Goal: Task Accomplishment & Management: Use online tool/utility

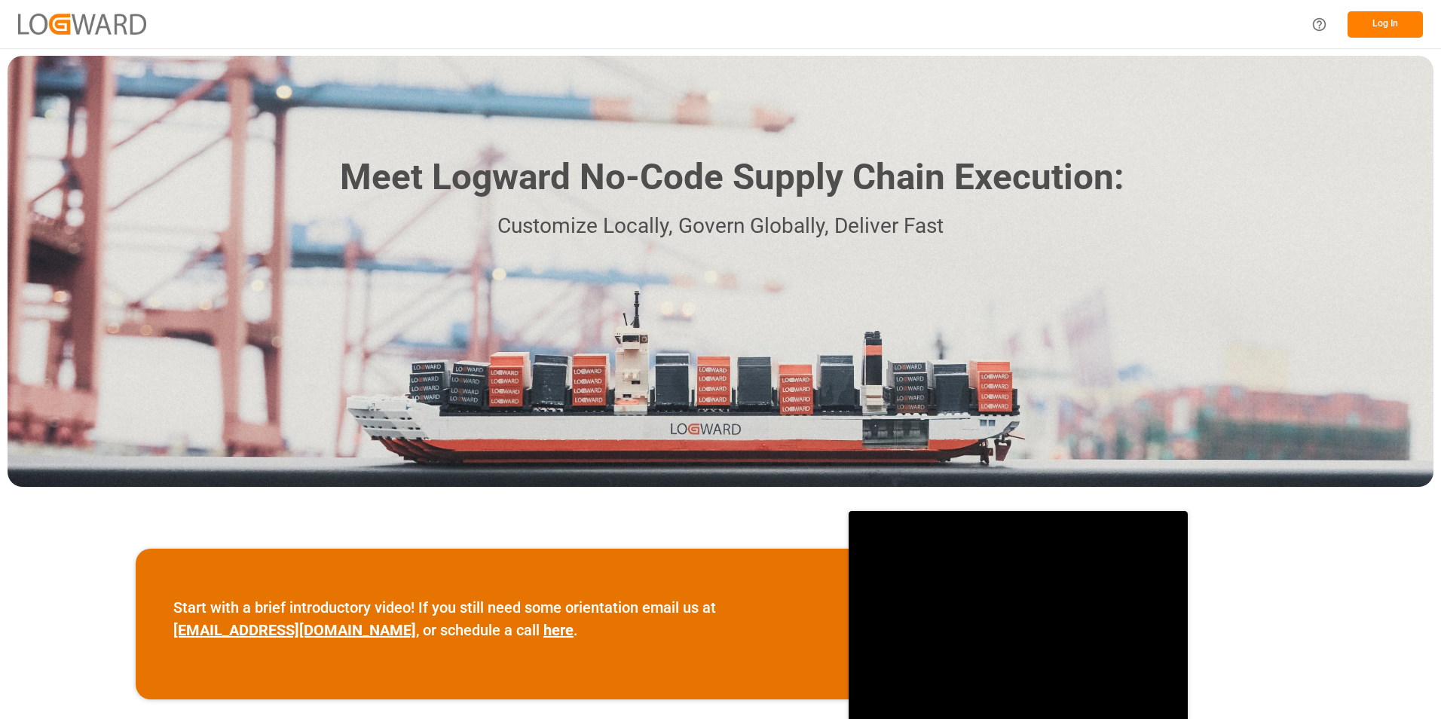
click at [1388, 23] on button "Log In" at bounding box center [1385, 24] width 75 height 26
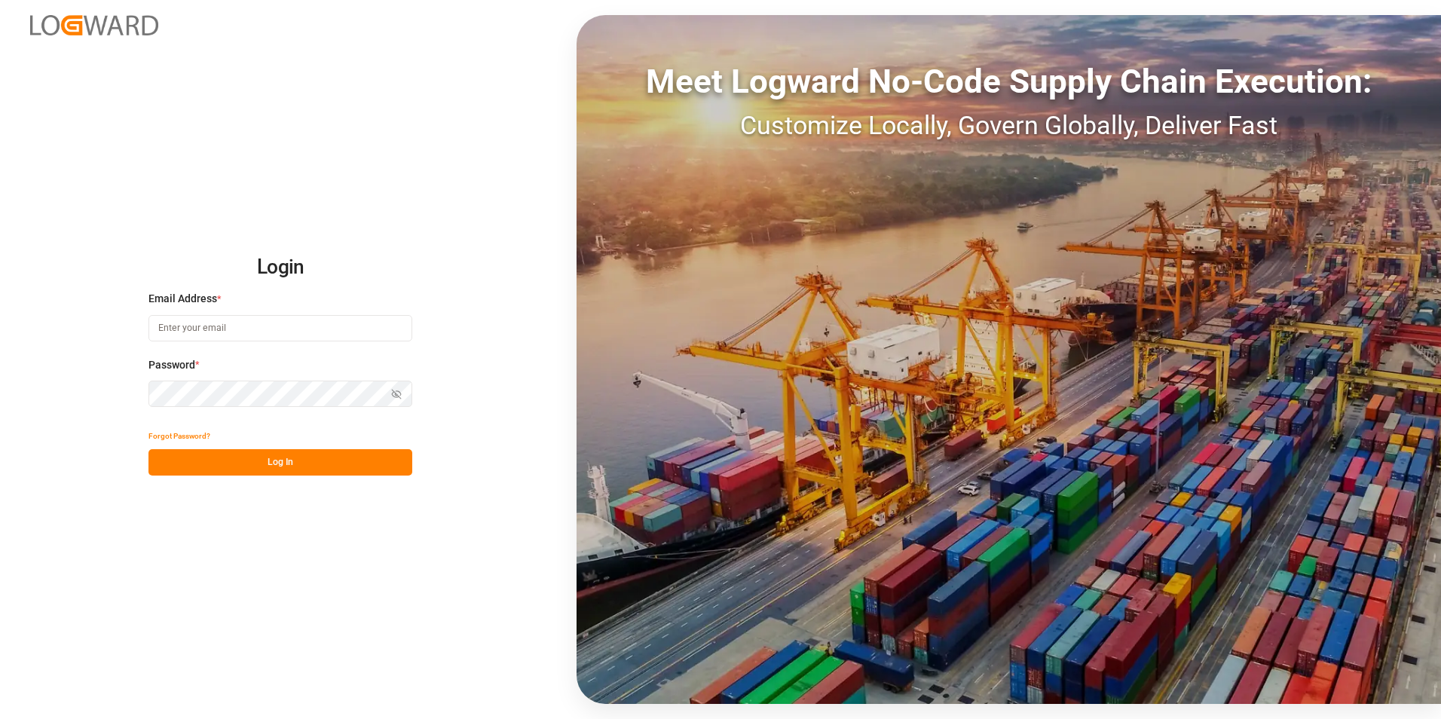
type input "[EMAIL_ADDRESS][PERSON_NAME][DOMAIN_NAME]"
click at [253, 470] on button "Log In" at bounding box center [281, 462] width 264 height 26
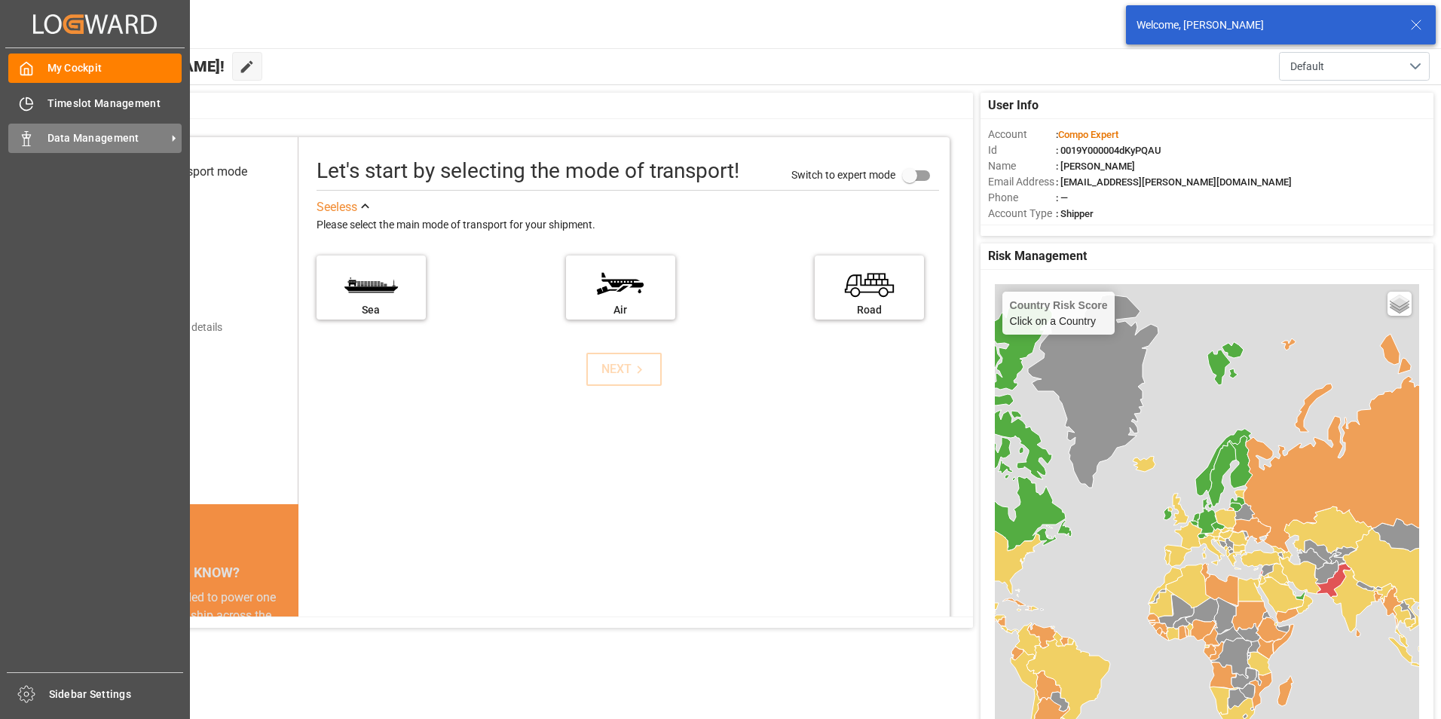
click at [87, 141] on span "Data Management" at bounding box center [106, 138] width 119 height 16
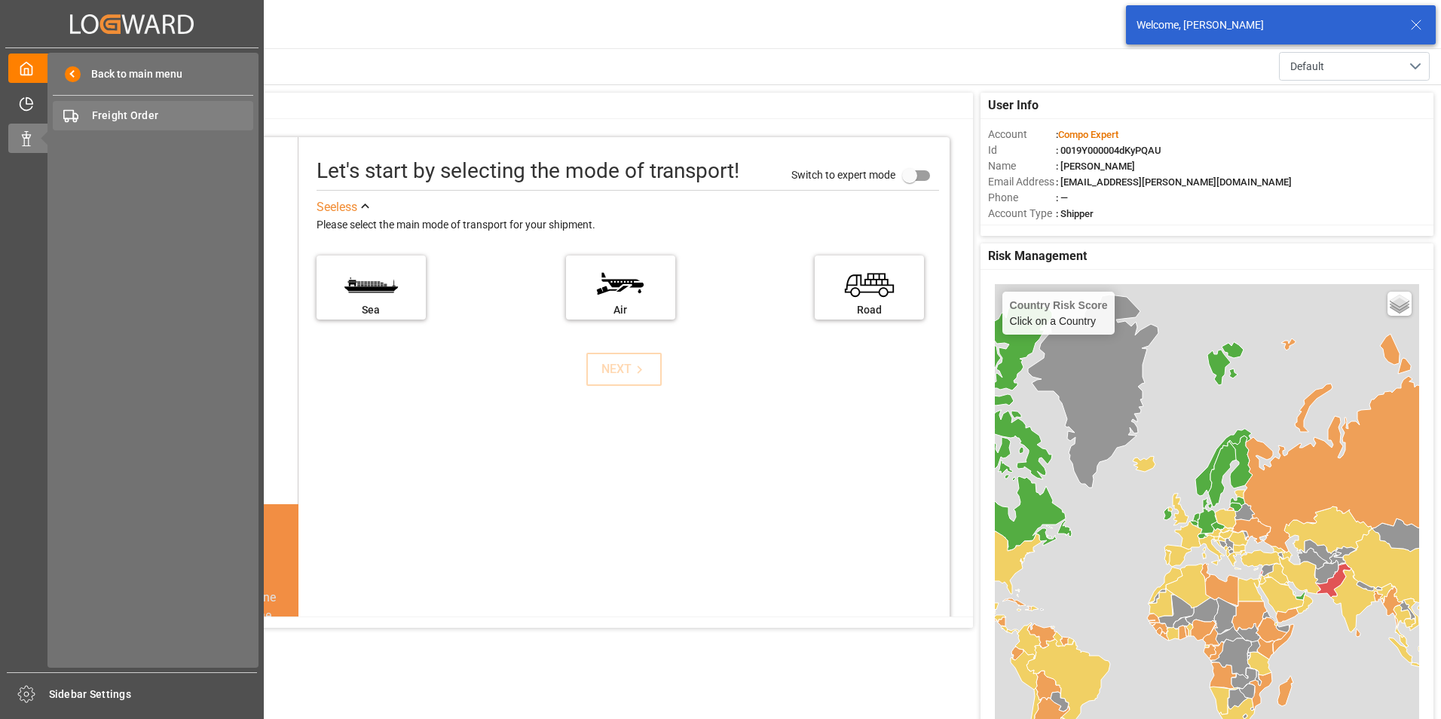
click at [139, 117] on span "Freight Order" at bounding box center [173, 116] width 162 height 16
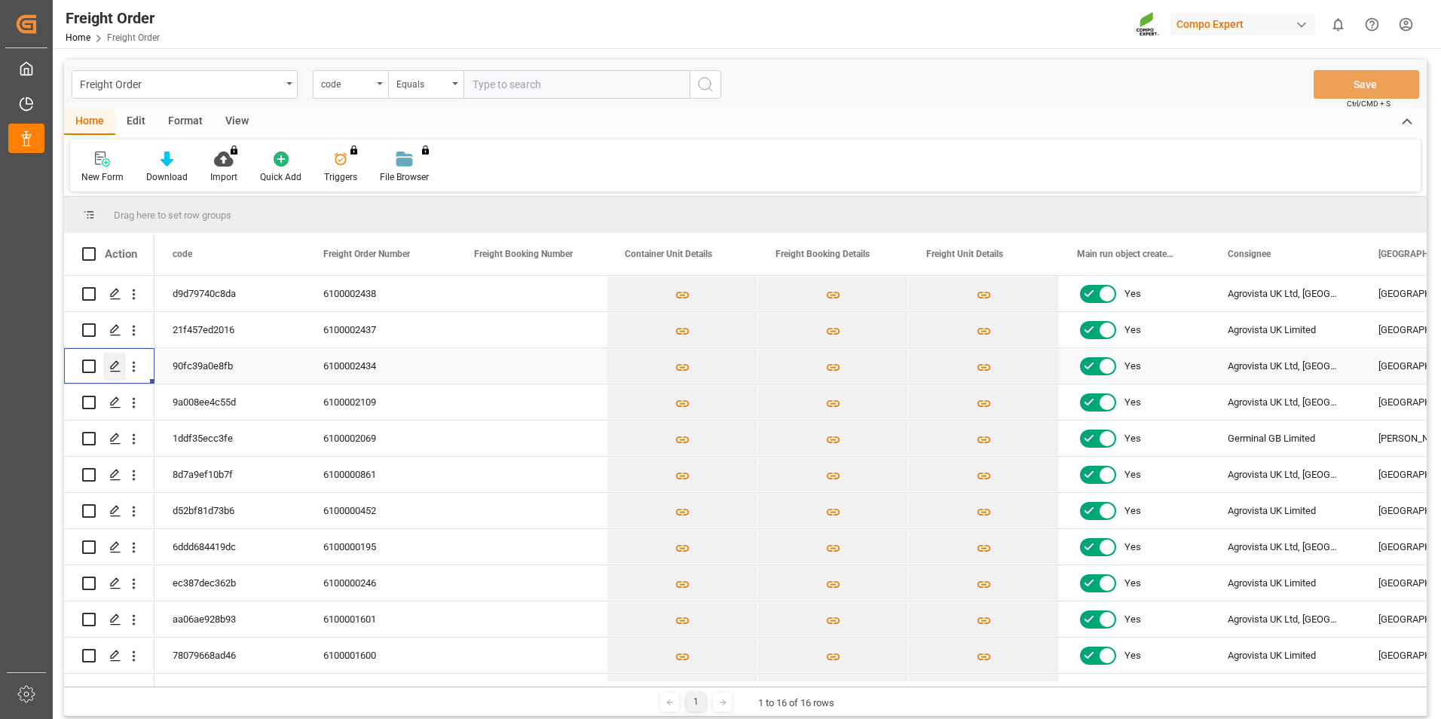
click at [112, 366] on icon "Press SPACE to select this row." at bounding box center [115, 366] width 12 height 12
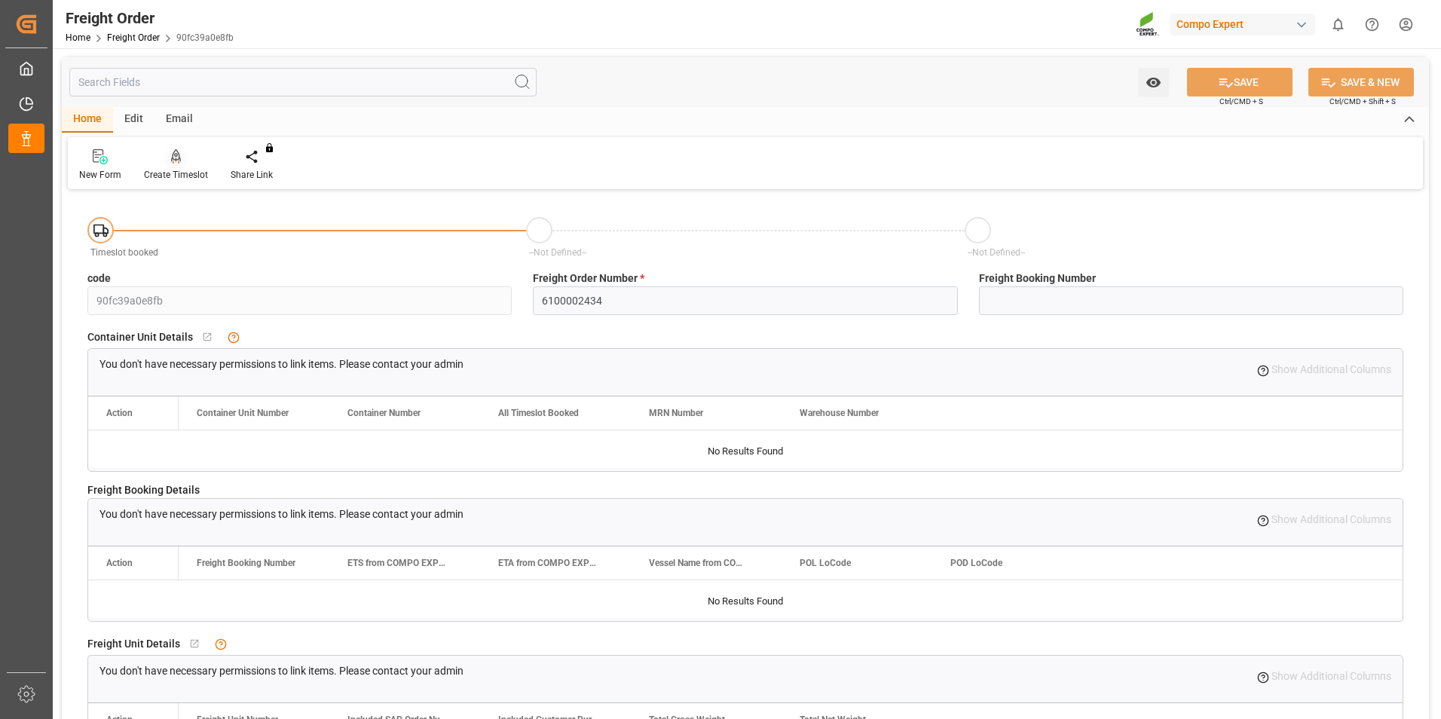
click at [188, 162] on div at bounding box center [176, 157] width 64 height 16
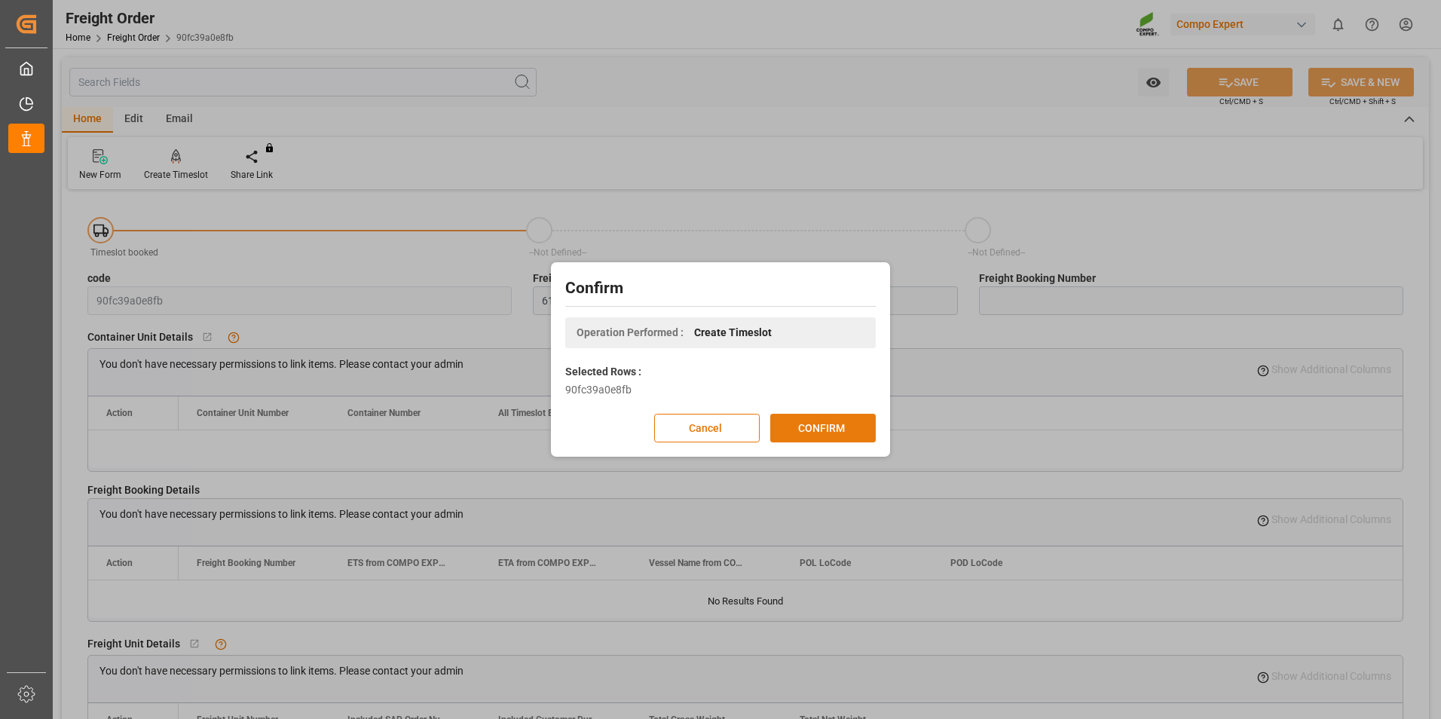
click at [830, 420] on button "CONFIRM" at bounding box center [823, 428] width 106 height 29
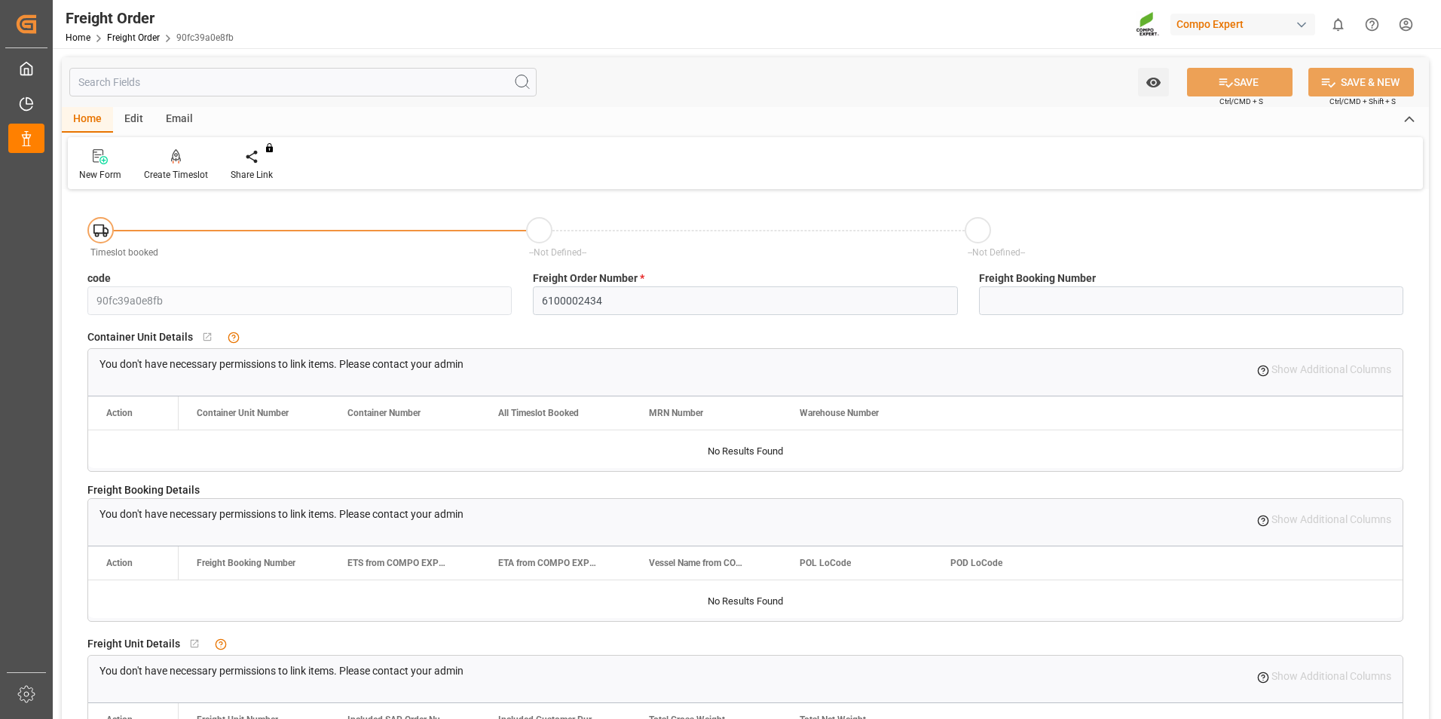
click at [446, 38] on div "Freight Order Home Freight Order 90fc39a0e8fb Compo Expert 0 Notifications Only…" at bounding box center [741, 24] width 1399 height 48
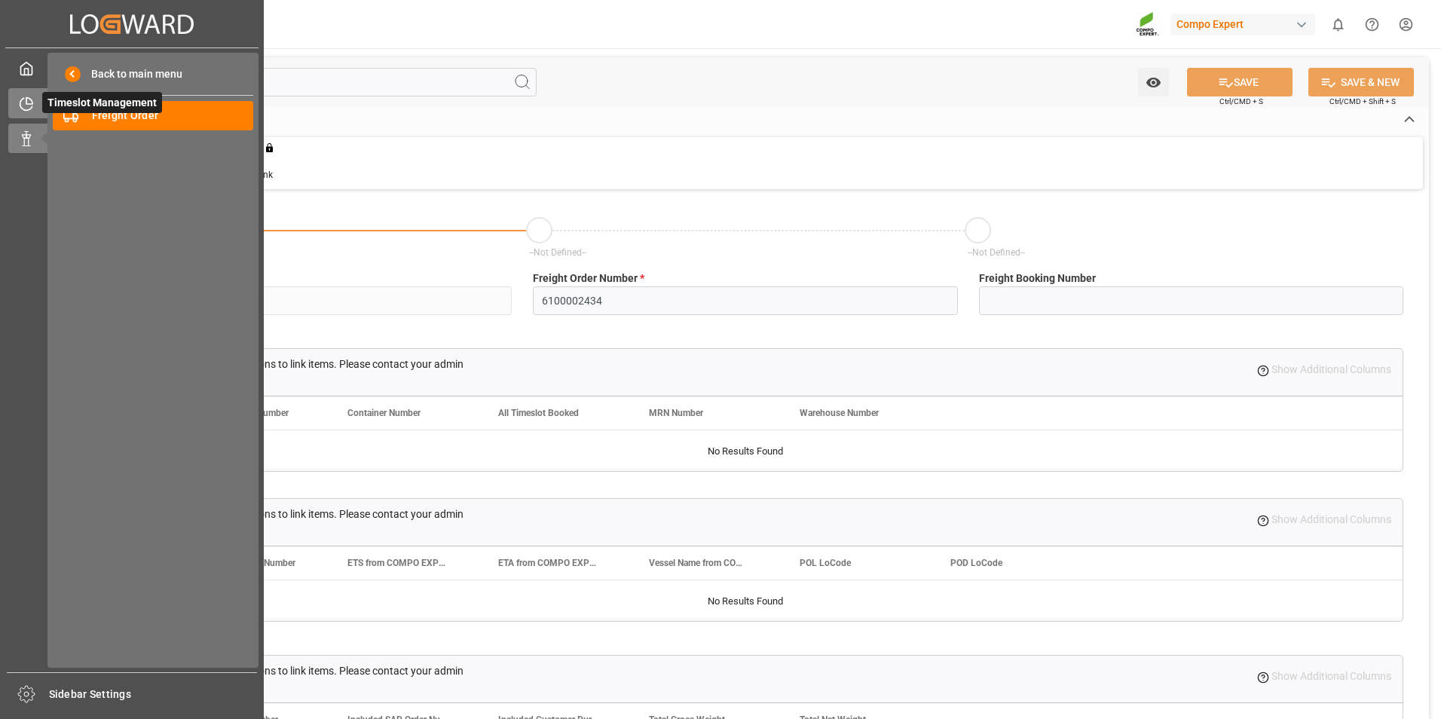
click at [113, 112] on span "Timeslot Management" at bounding box center [102, 102] width 120 height 21
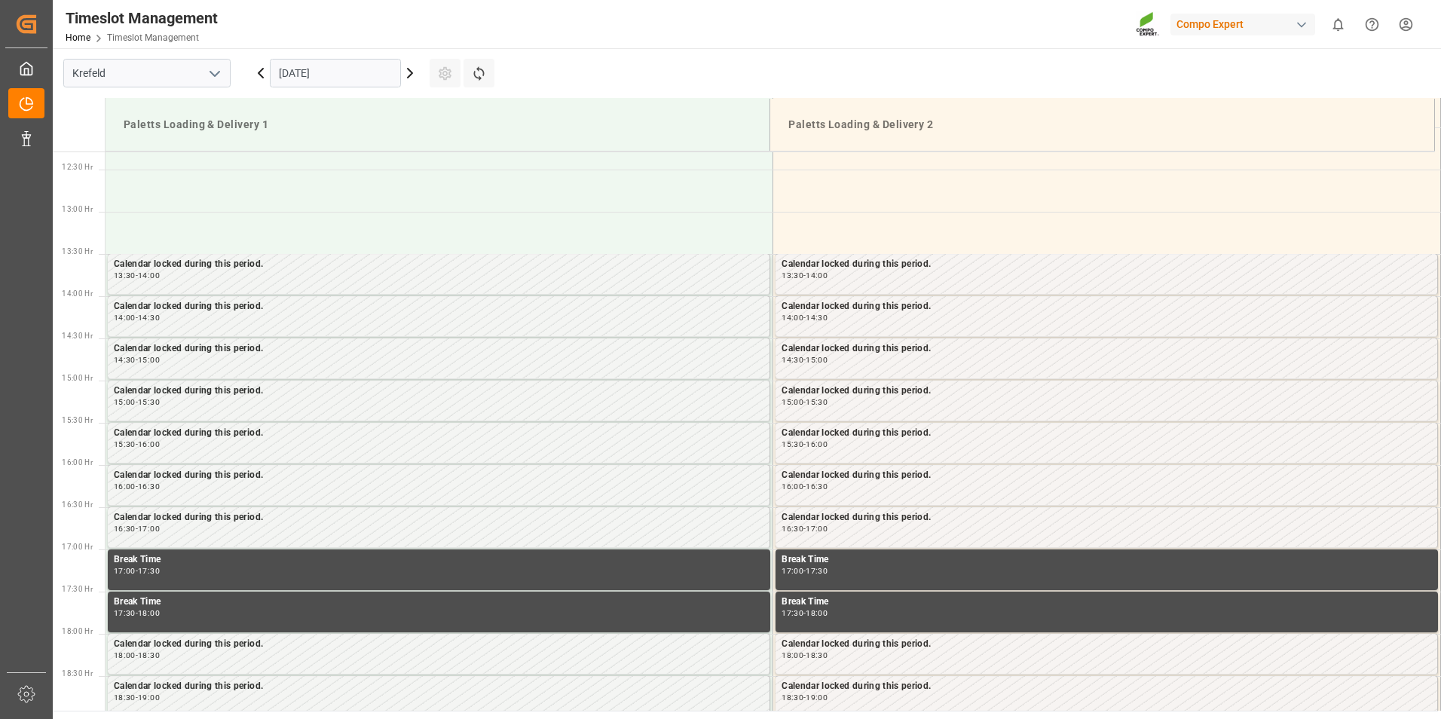
scroll to position [1013, 0]
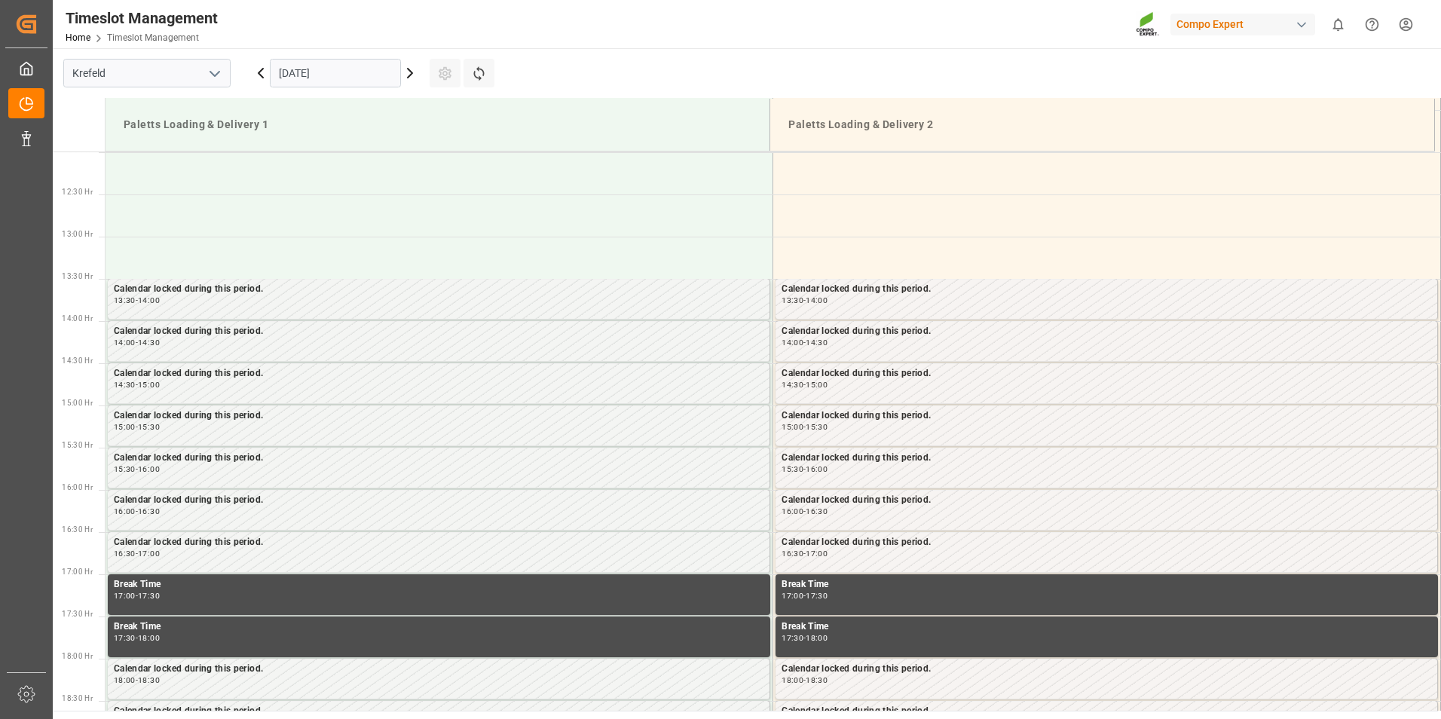
click at [415, 72] on icon at bounding box center [410, 73] width 18 height 18
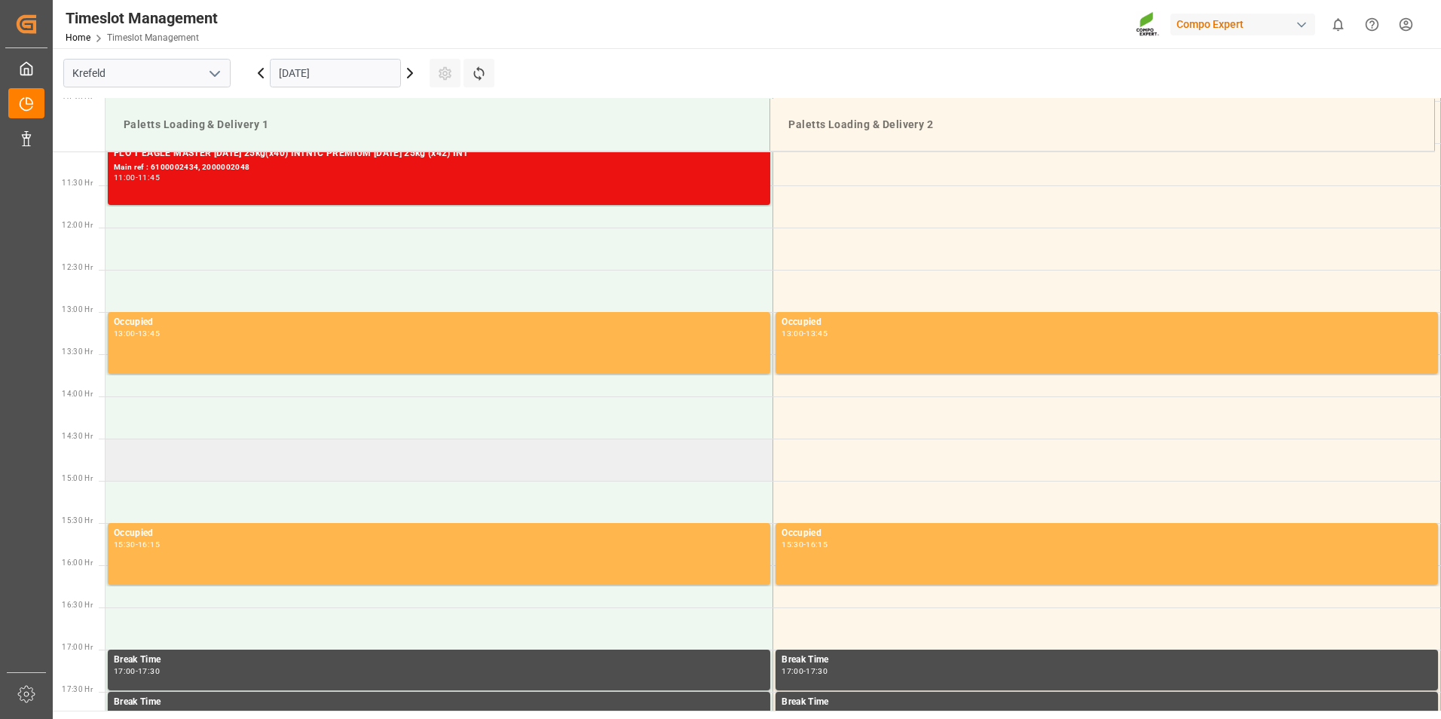
scroll to position [862, 0]
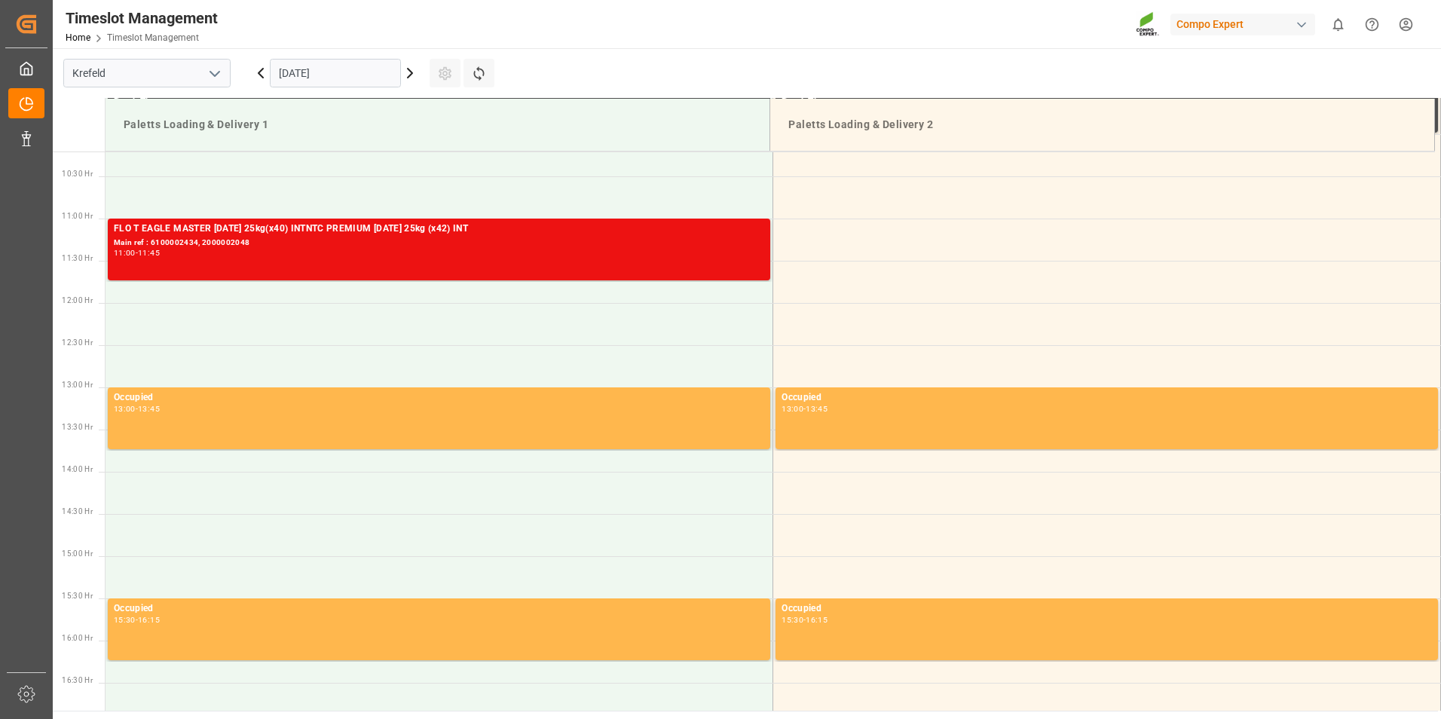
click at [539, 32] on div "Timeslot Management Home Timeslot Management Compo Expert 0 Notifications Only …" at bounding box center [741, 24] width 1399 height 48
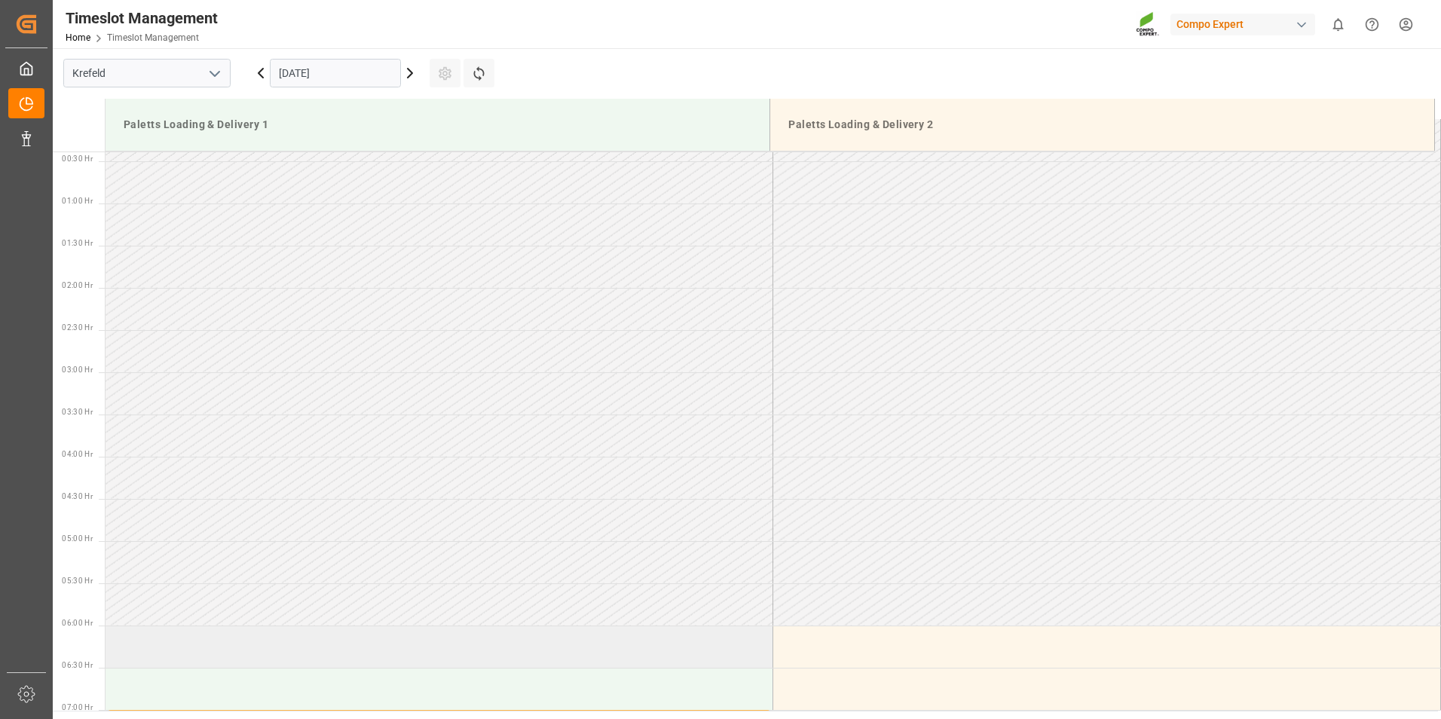
scroll to position [0, 0]
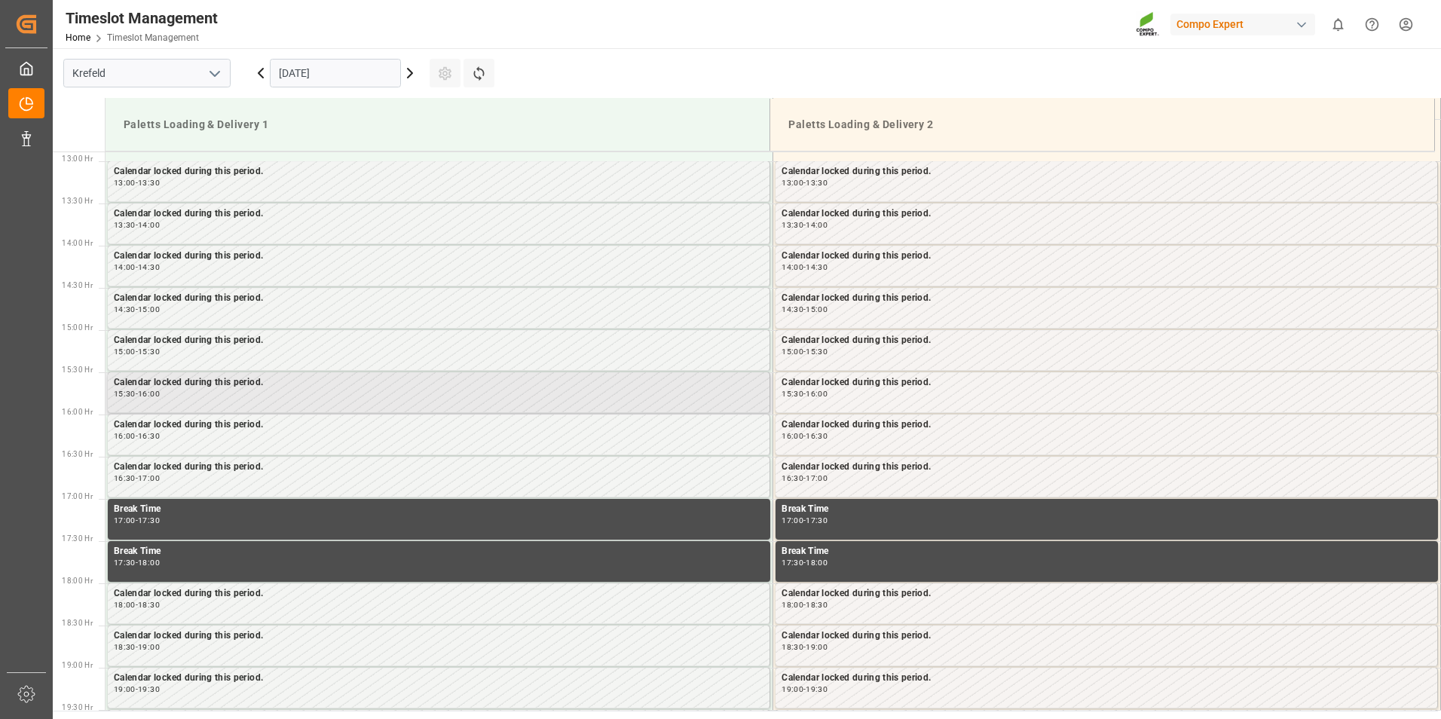
scroll to position [1013, 0]
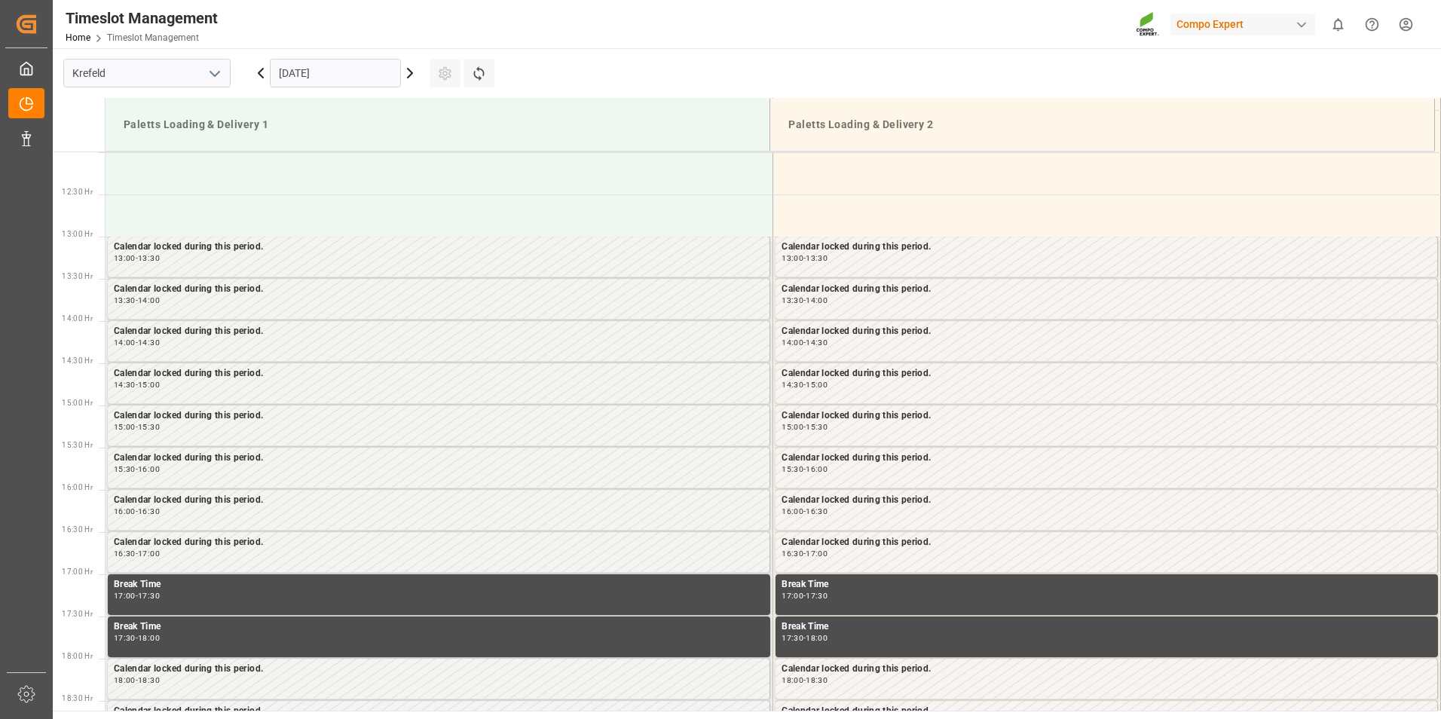
click at [416, 75] on icon at bounding box center [410, 73] width 18 height 18
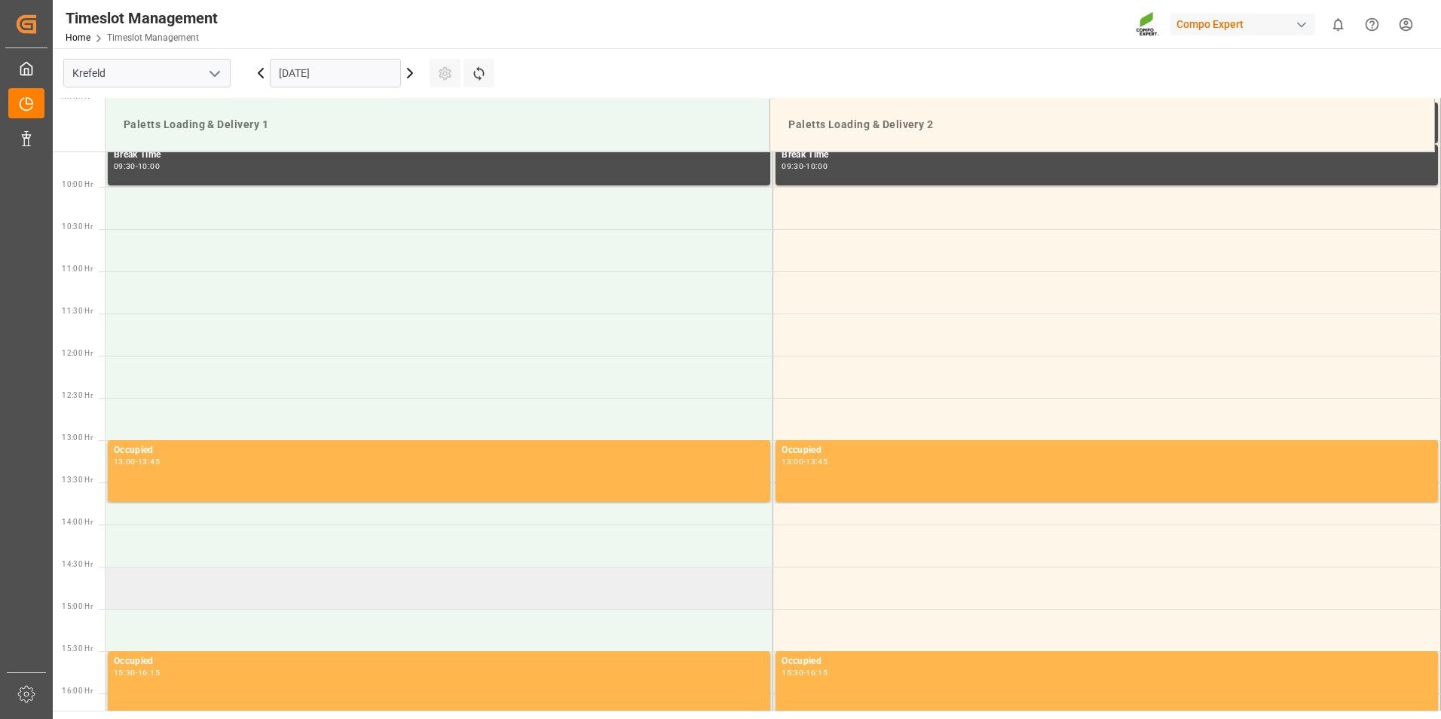
scroll to position [786, 0]
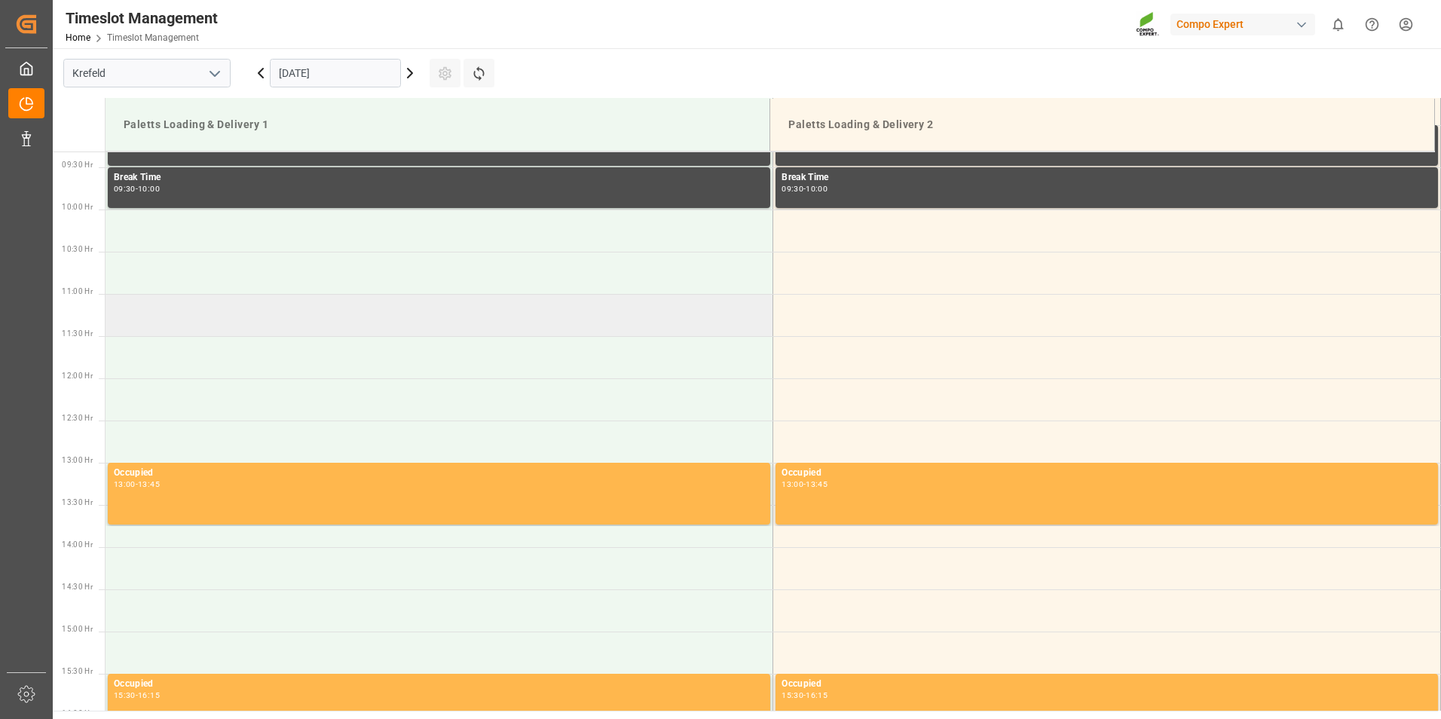
click at [360, 319] on td at bounding box center [440, 315] width 668 height 42
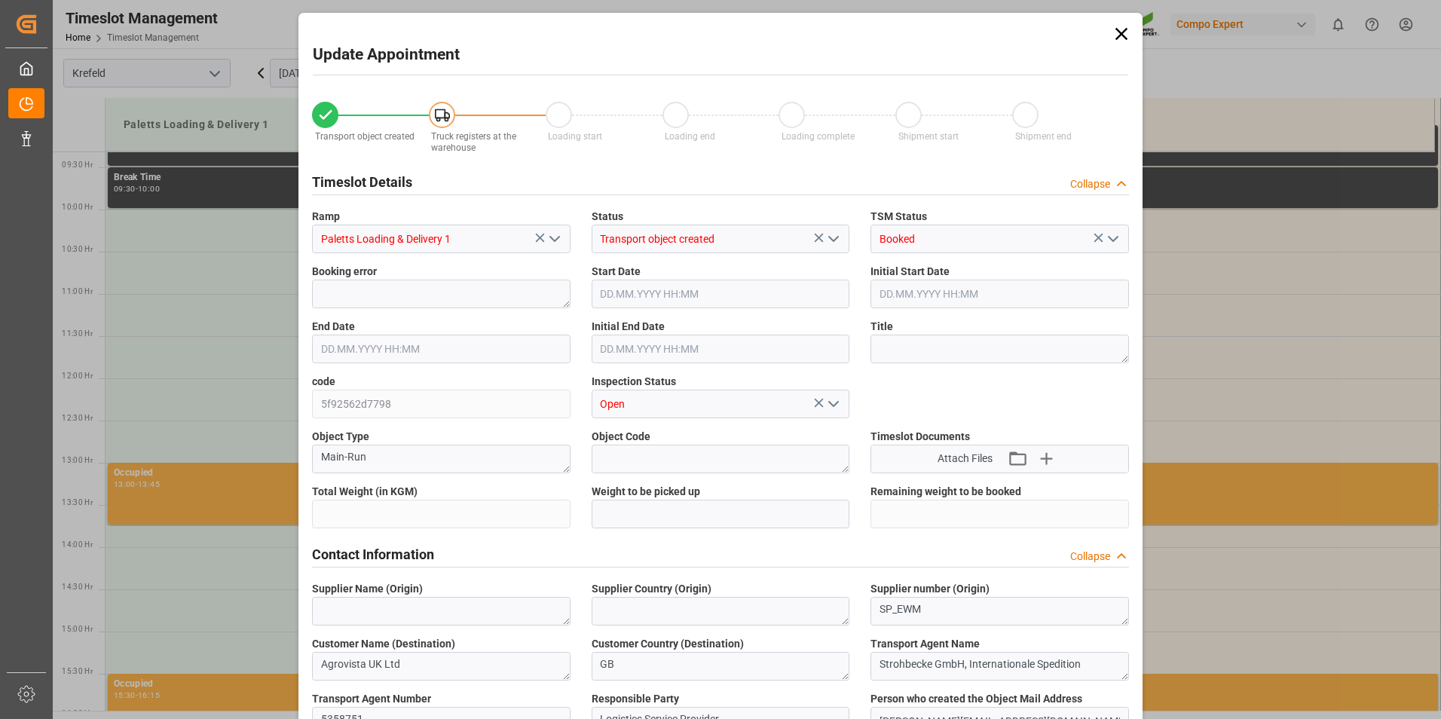
type input "22734.6"
type input "0"
type input "14.10.2025 11:00"
type input "14.10.2025 11:30"
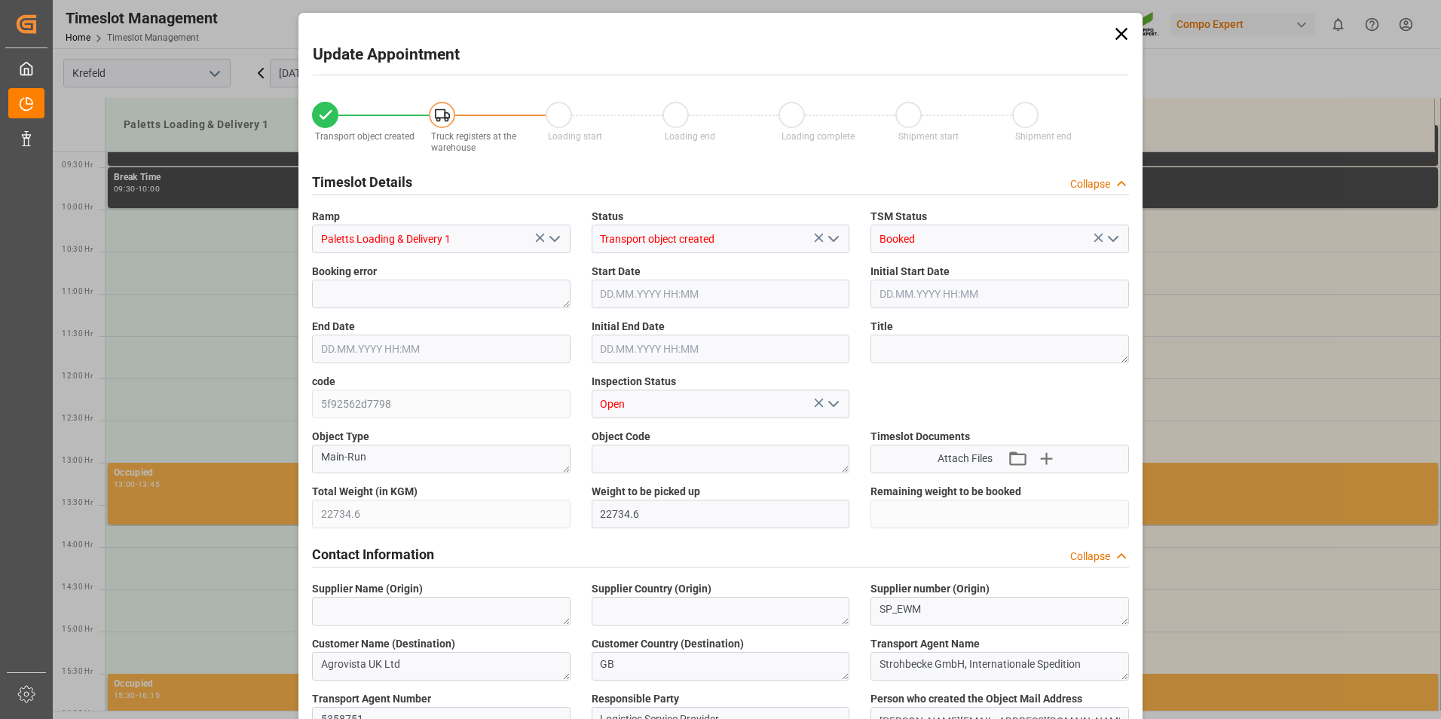
type input "10.10.2025 09:10"
type input "13.10.2025 11:52"
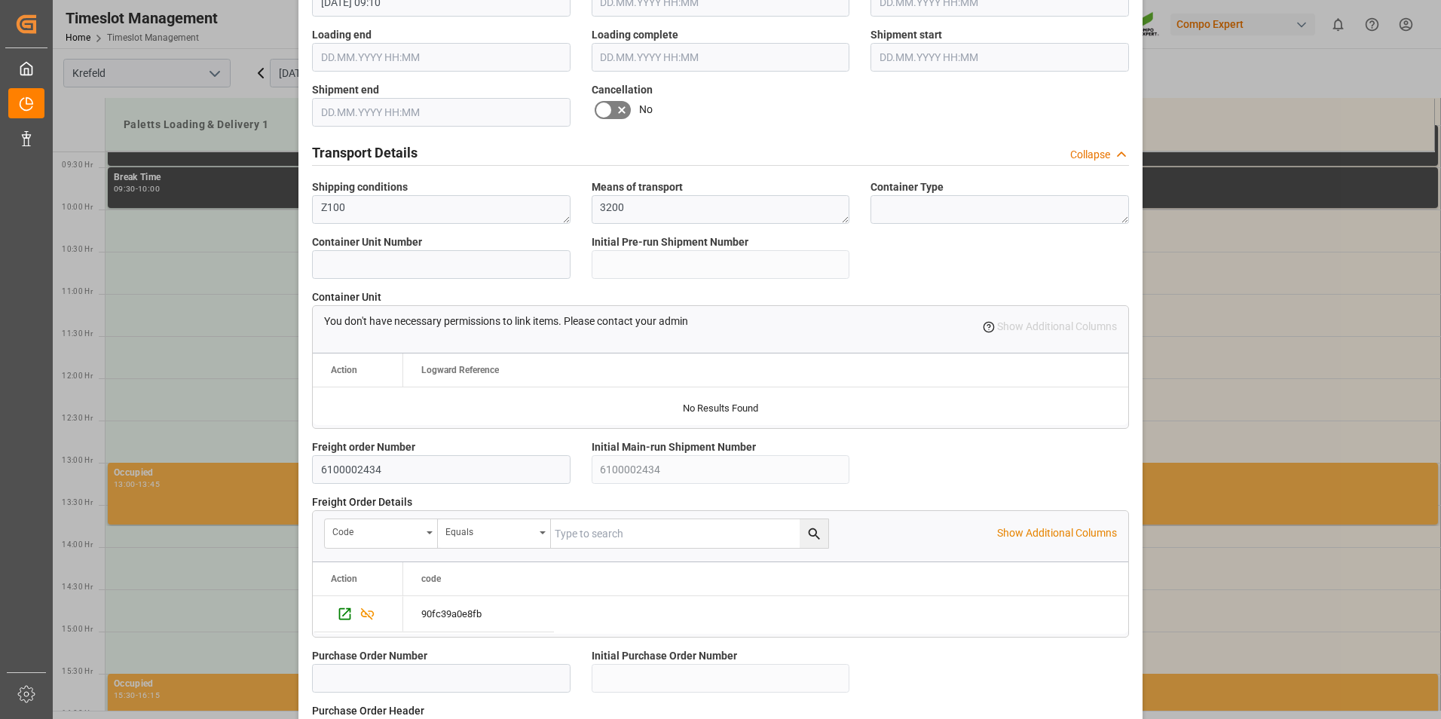
scroll to position [1265, 0]
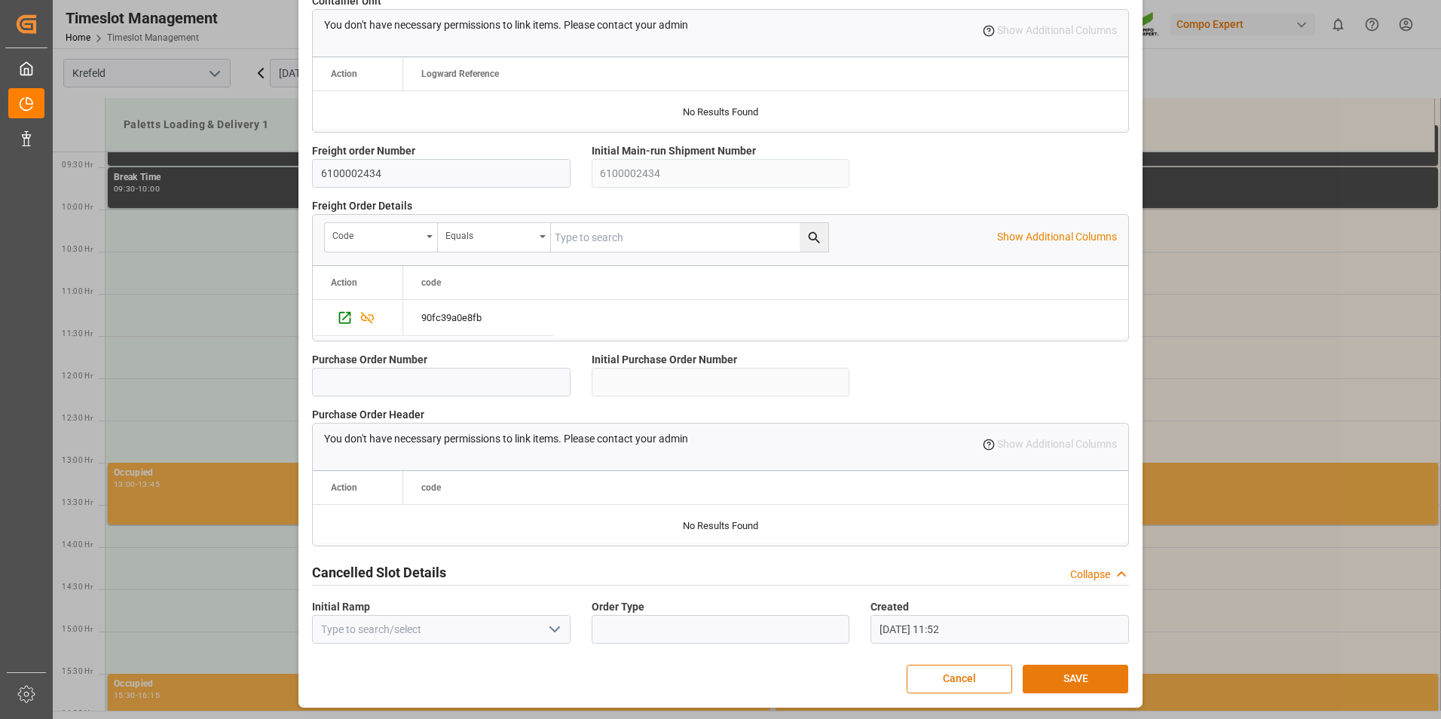
click at [1056, 681] on button "SAVE" at bounding box center [1076, 679] width 106 height 29
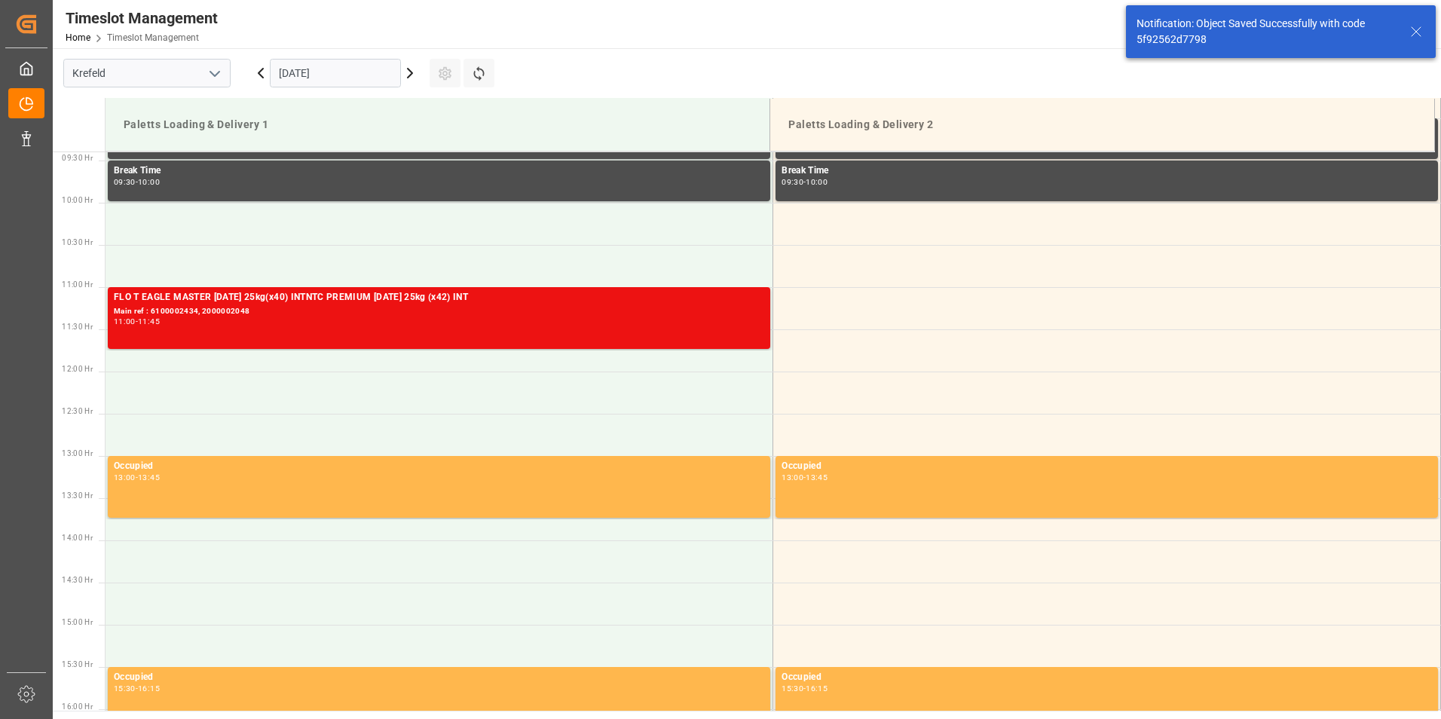
scroll to position [835, 0]
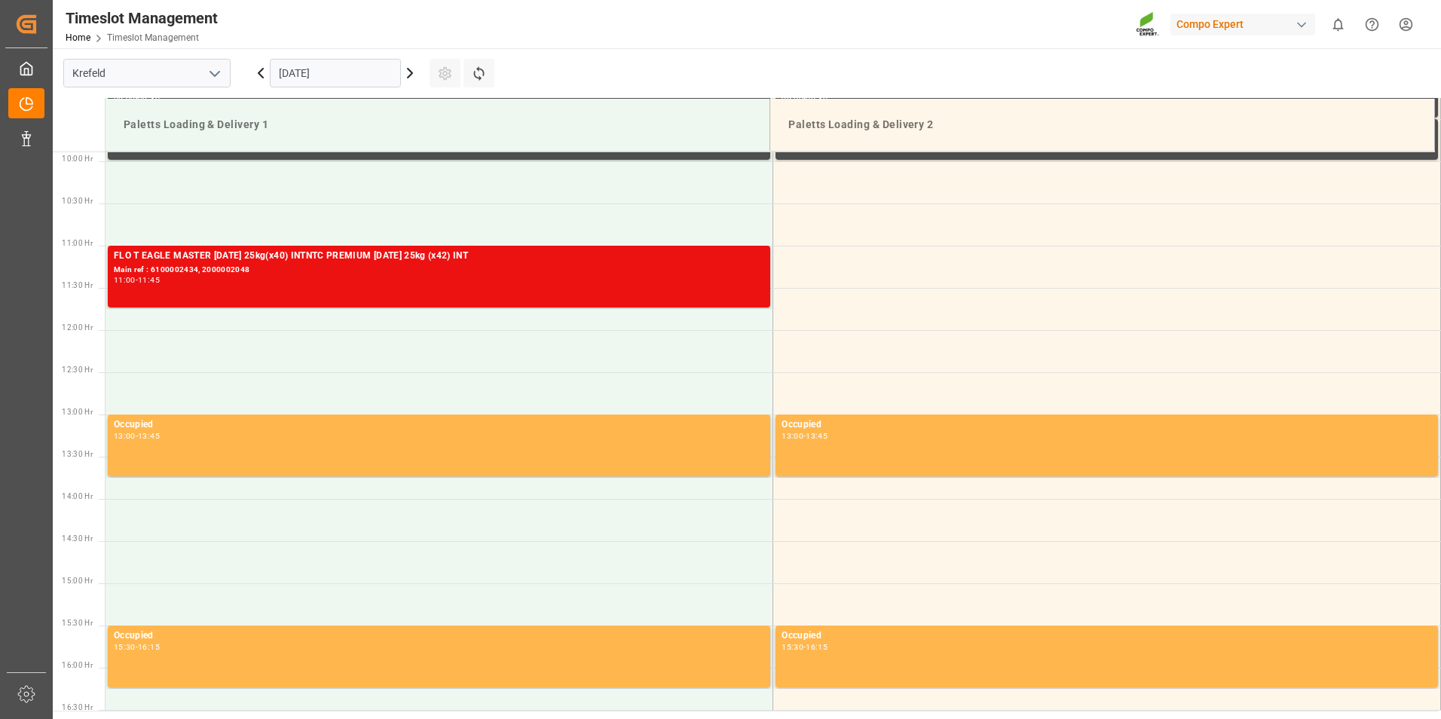
drag, startPoint x: 382, startPoint y: 21, endPoint x: 97, endPoint y: 116, distance: 301.1
click at [382, 21] on div "Timeslot Management Home Timeslot Management Compo Expert 0 Notifications Only …" at bounding box center [741, 24] width 1399 height 48
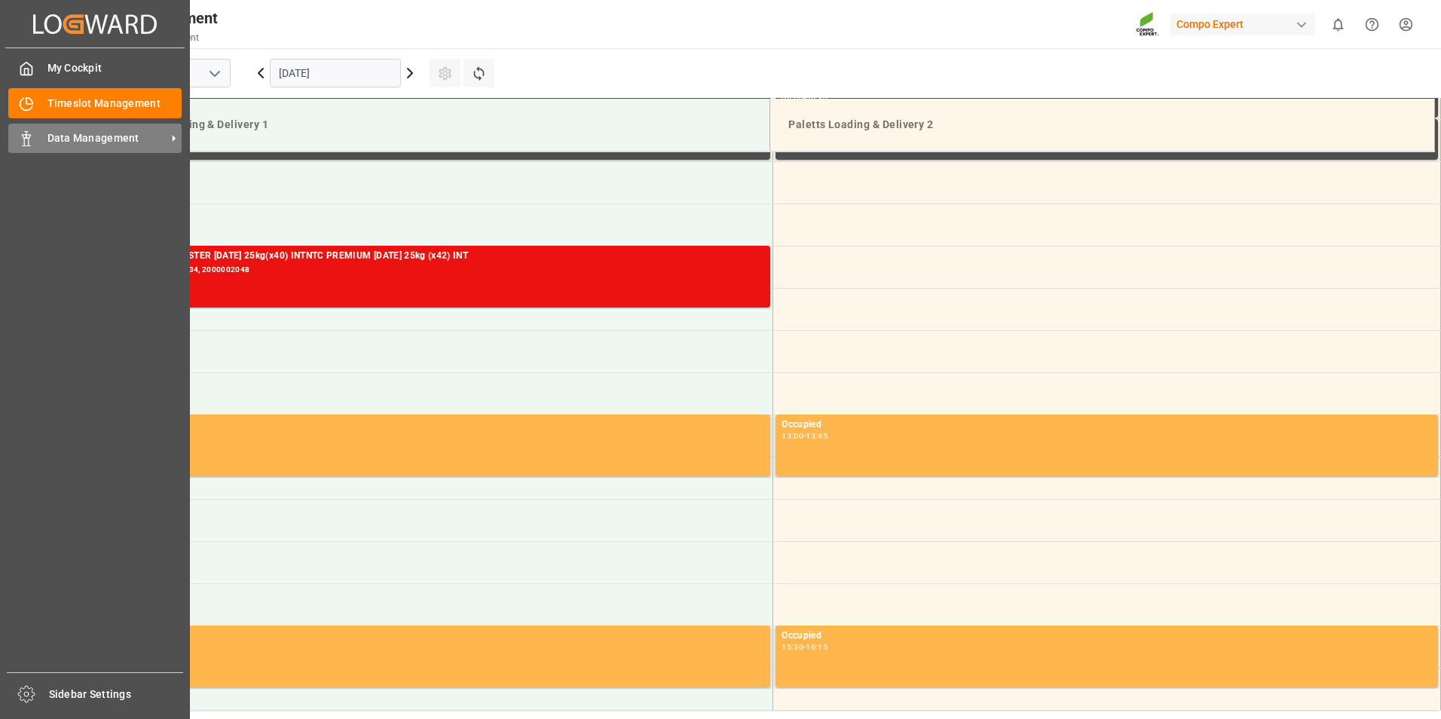
click at [136, 140] on span "Data Management" at bounding box center [106, 138] width 119 height 16
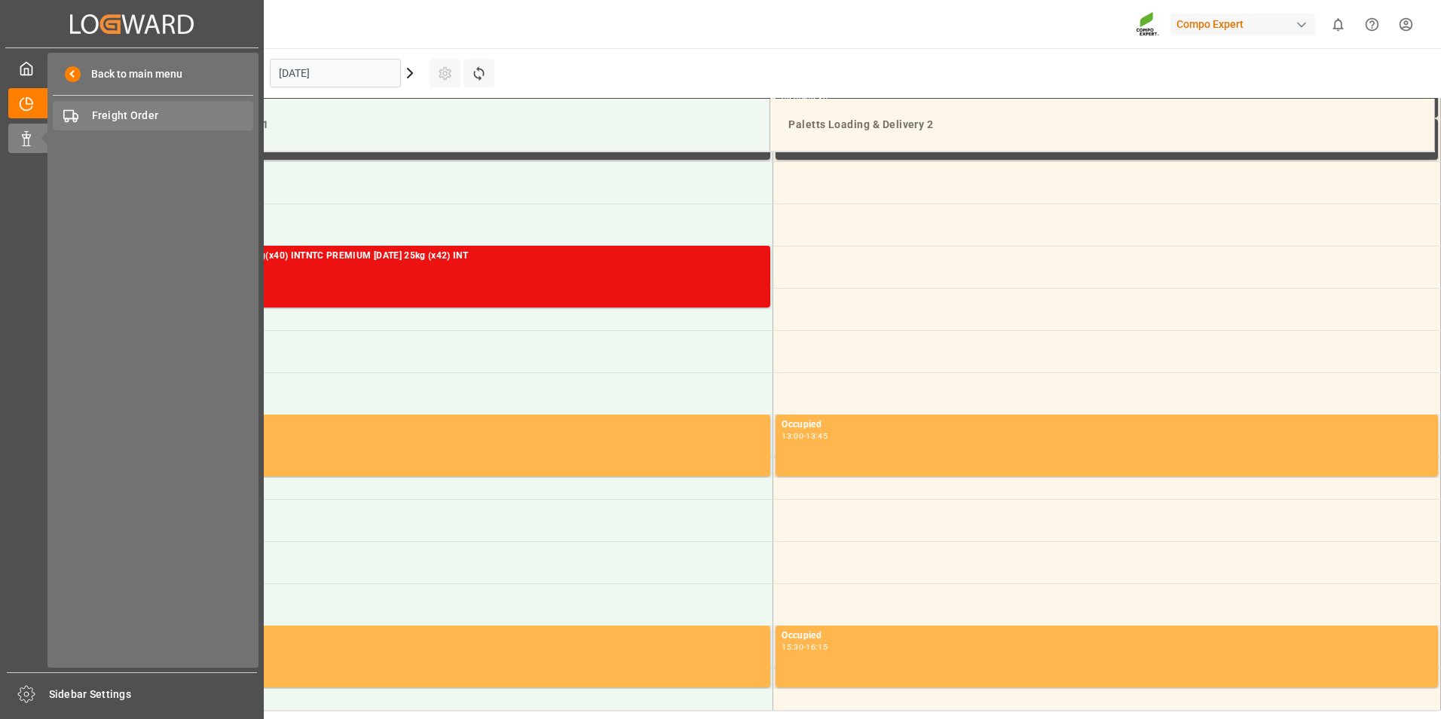
click at [204, 109] on span "Freight Order" at bounding box center [173, 116] width 162 height 16
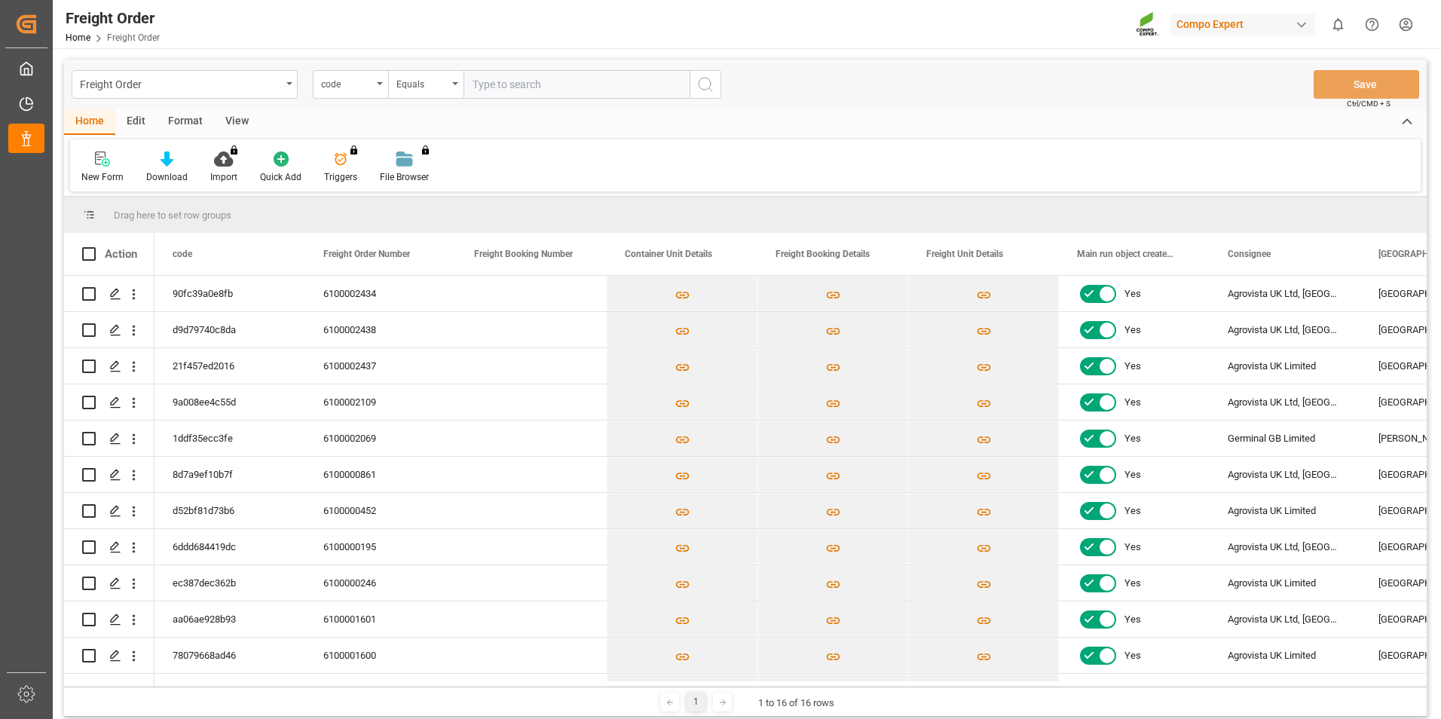
click at [474, 130] on div "Home Edit Format View" at bounding box center [745, 122] width 1363 height 26
click at [109, 372] on div "Press SPACE to select this row." at bounding box center [114, 367] width 23 height 28
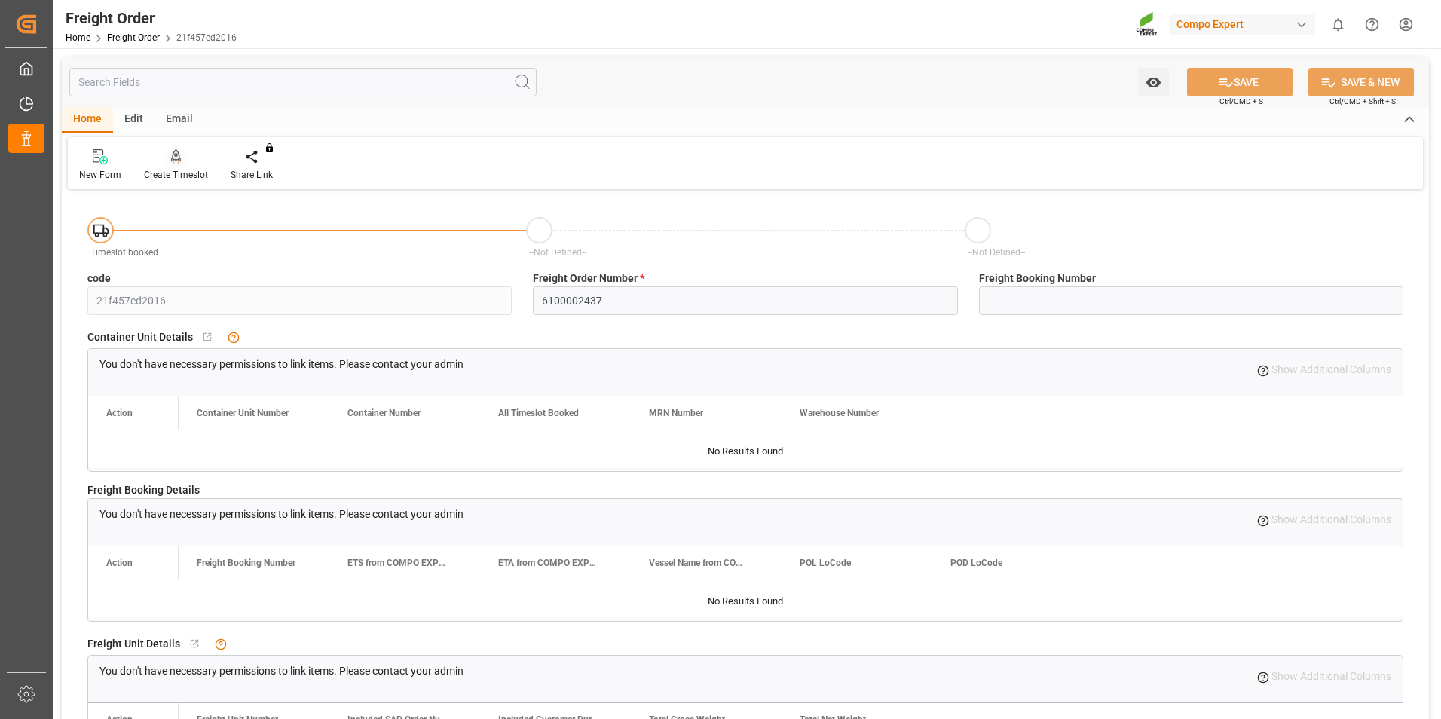
click at [179, 160] on icon at bounding box center [176, 156] width 11 height 15
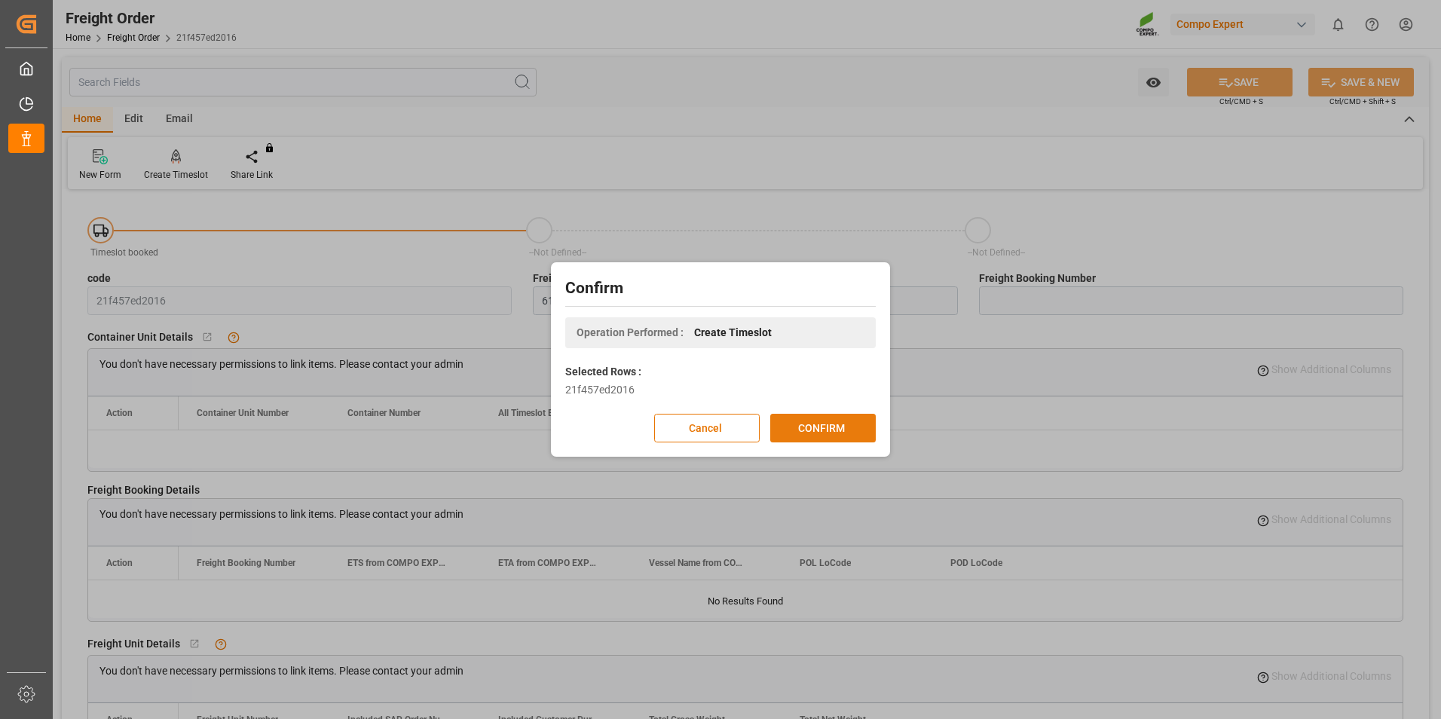
click at [807, 425] on button "CONFIRM" at bounding box center [823, 428] width 106 height 29
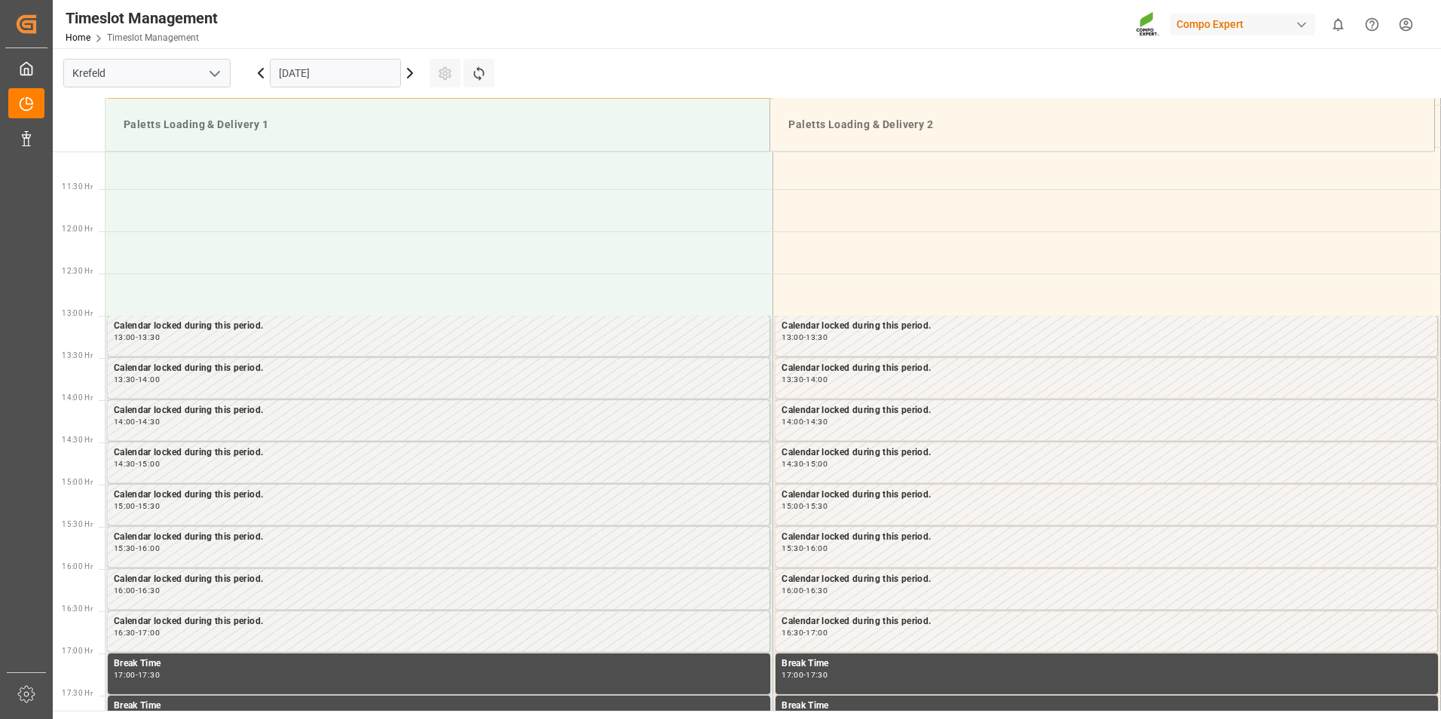
scroll to position [1088, 0]
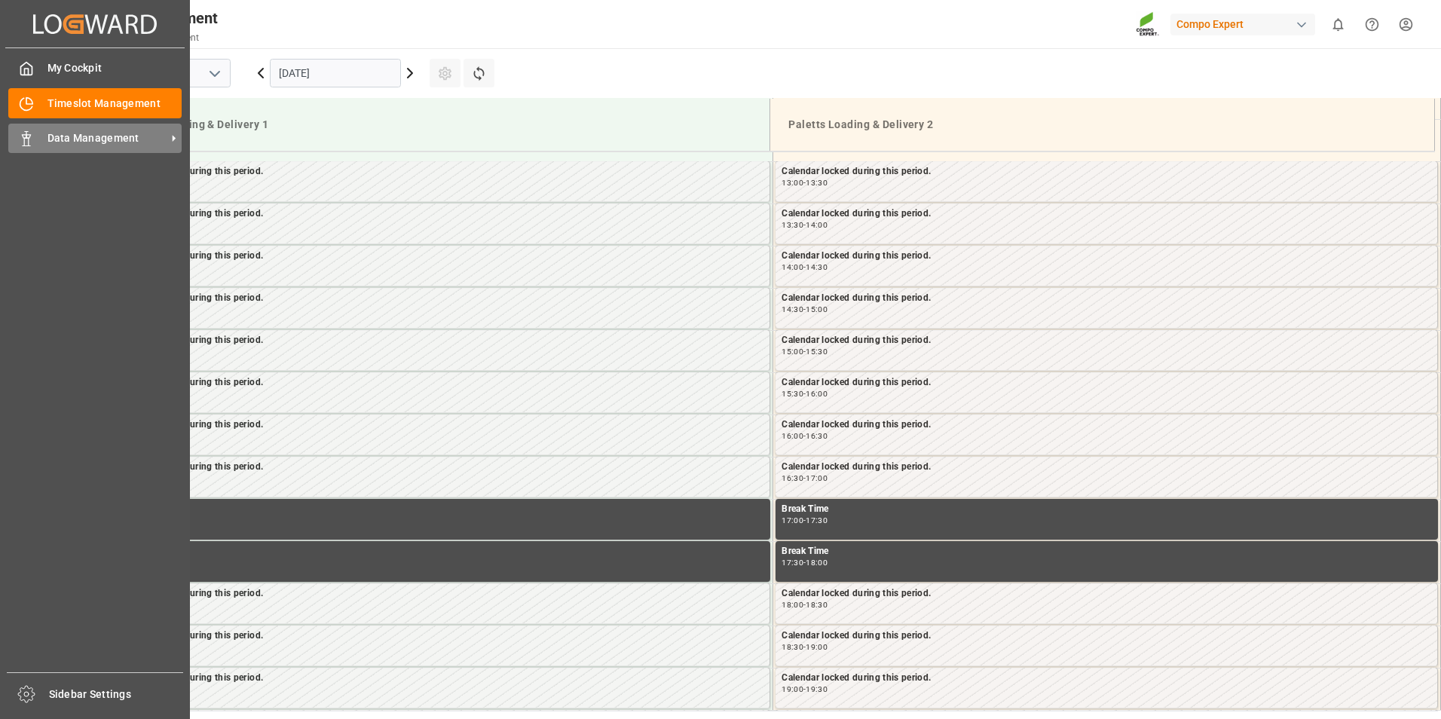
click at [101, 142] on span "Data Management" at bounding box center [106, 138] width 119 height 16
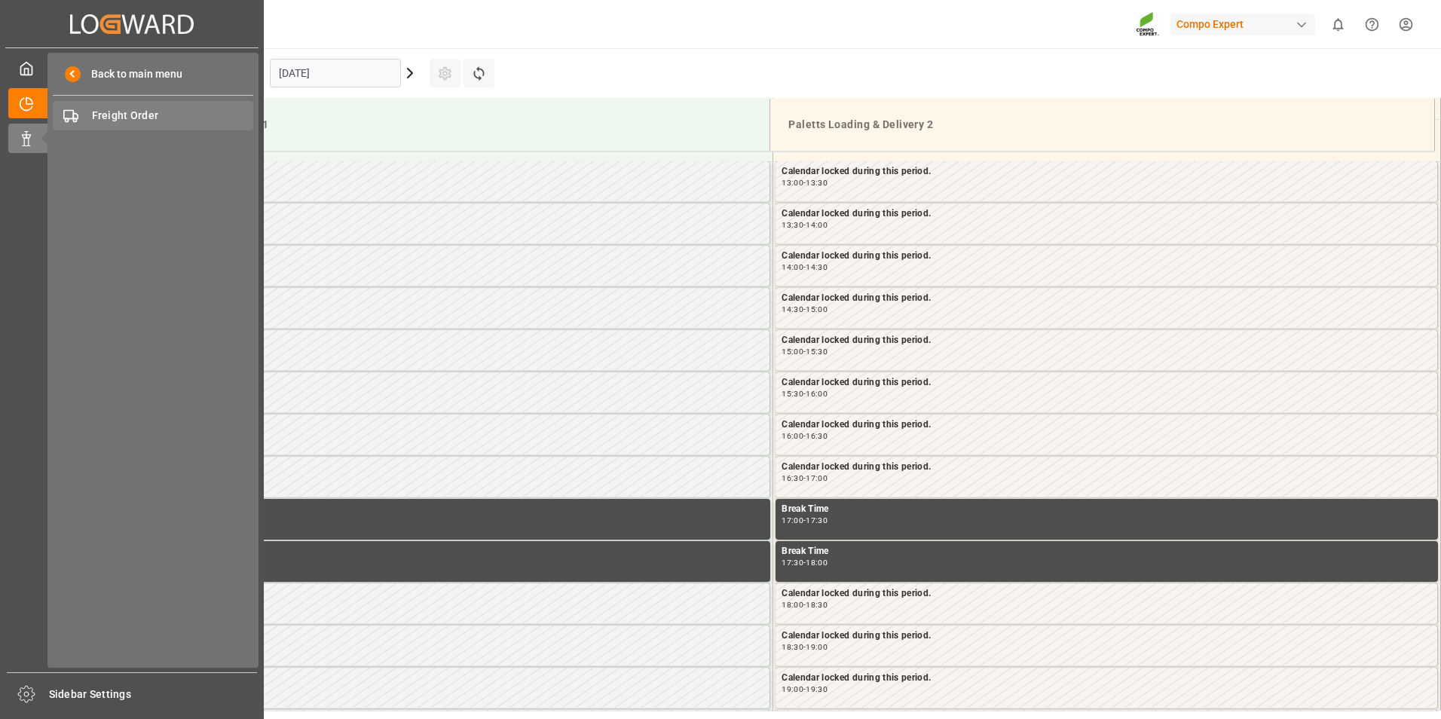
click at [155, 123] on span "Freight Order" at bounding box center [173, 116] width 162 height 16
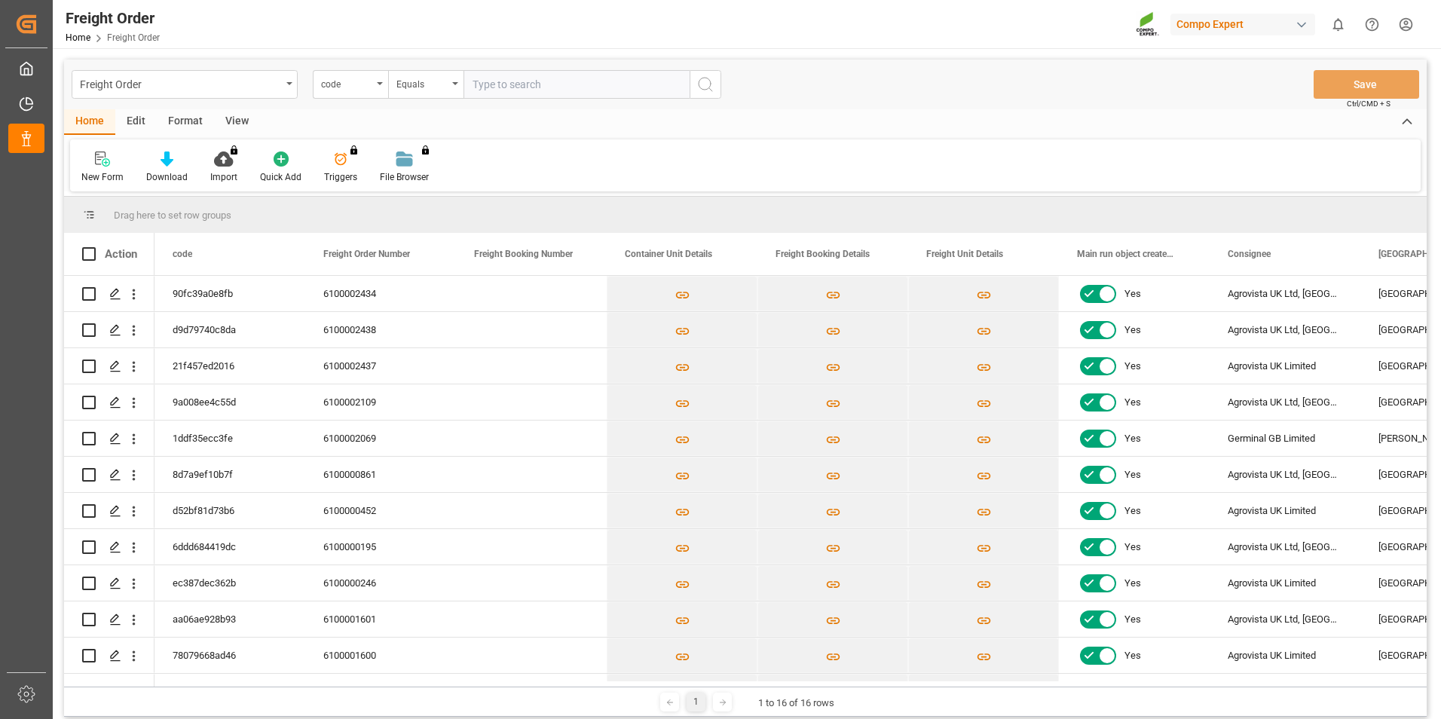
click at [851, 79] on div "Freight Order code Equals Save Ctrl/CMD + S" at bounding box center [745, 85] width 1363 height 50
click at [114, 368] on polygon "Press SPACE to select this row." at bounding box center [115, 366] width 8 height 8
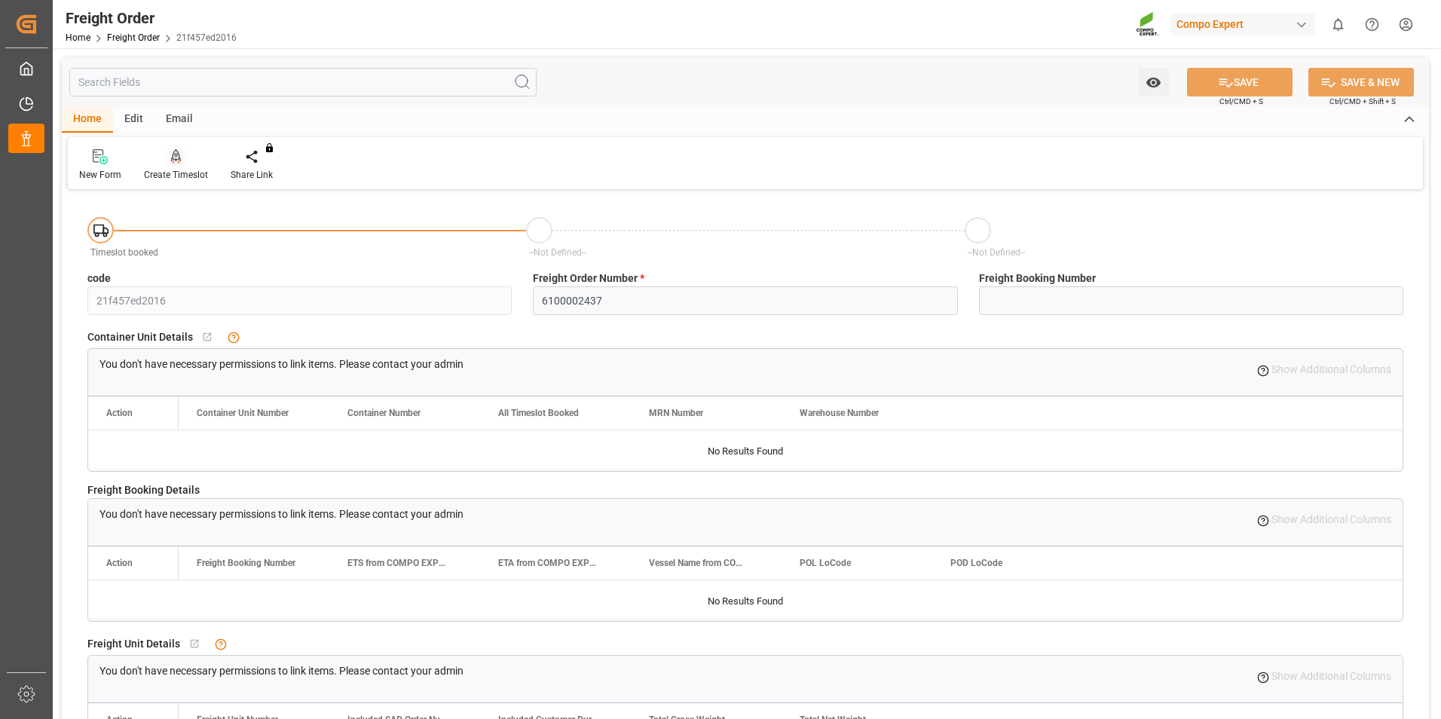
click at [183, 157] on div at bounding box center [176, 157] width 64 height 16
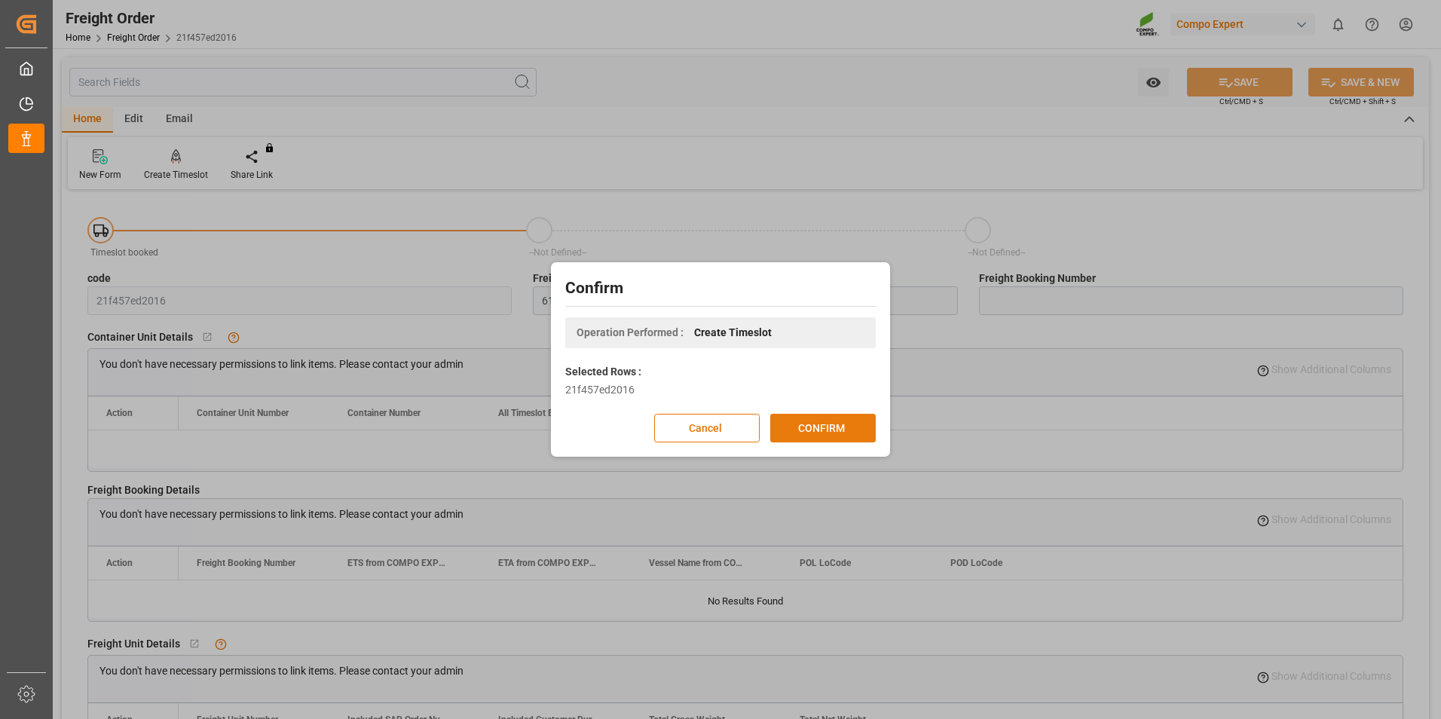
click at [815, 427] on button "CONFIRM" at bounding box center [823, 428] width 106 height 29
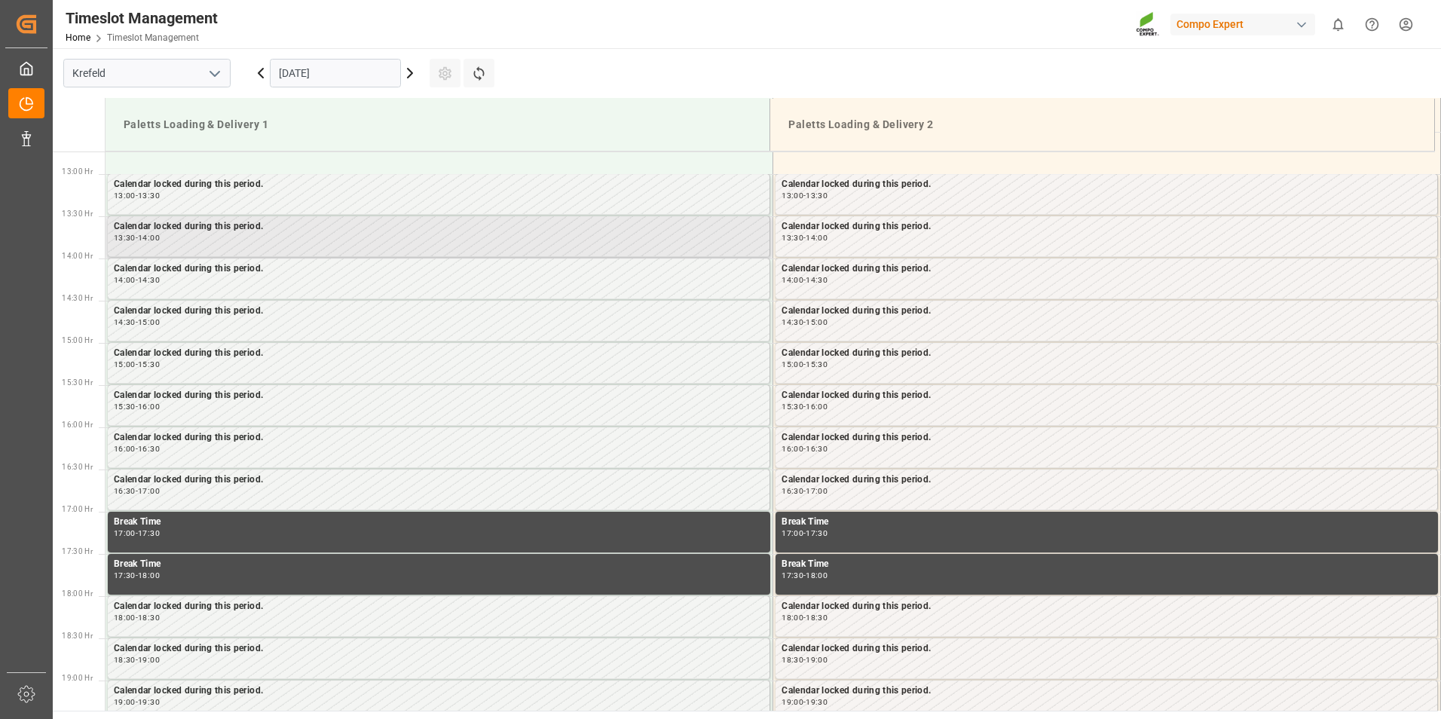
scroll to position [1088, 0]
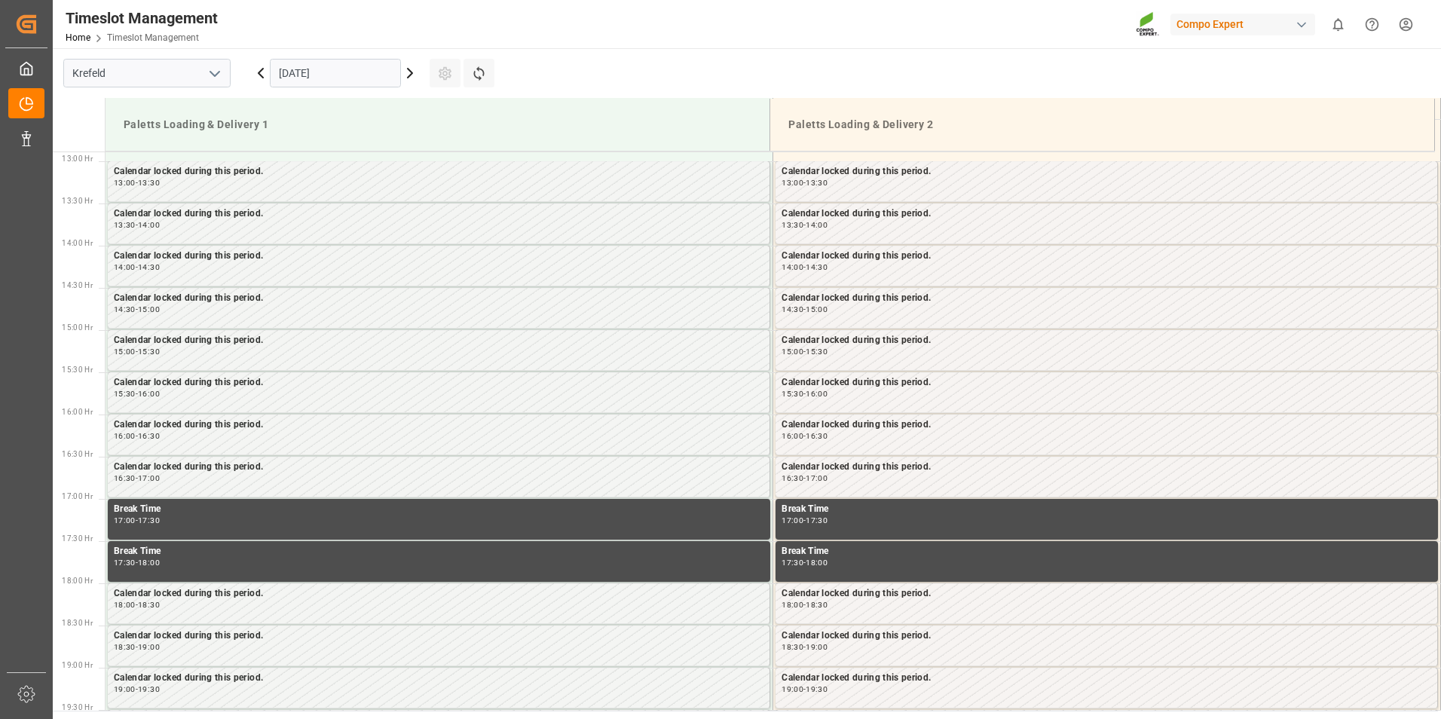
click at [409, 81] on icon at bounding box center [410, 73] width 18 height 18
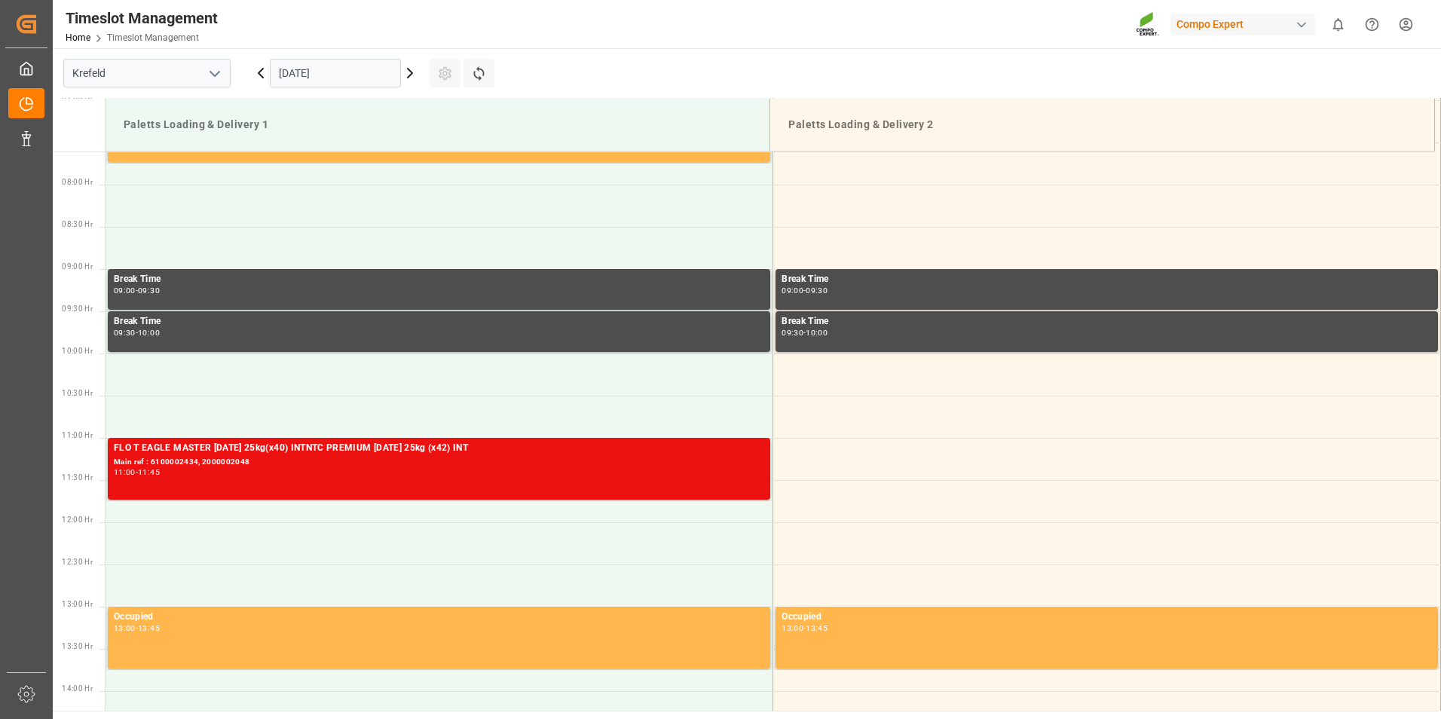
scroll to position [1075, 0]
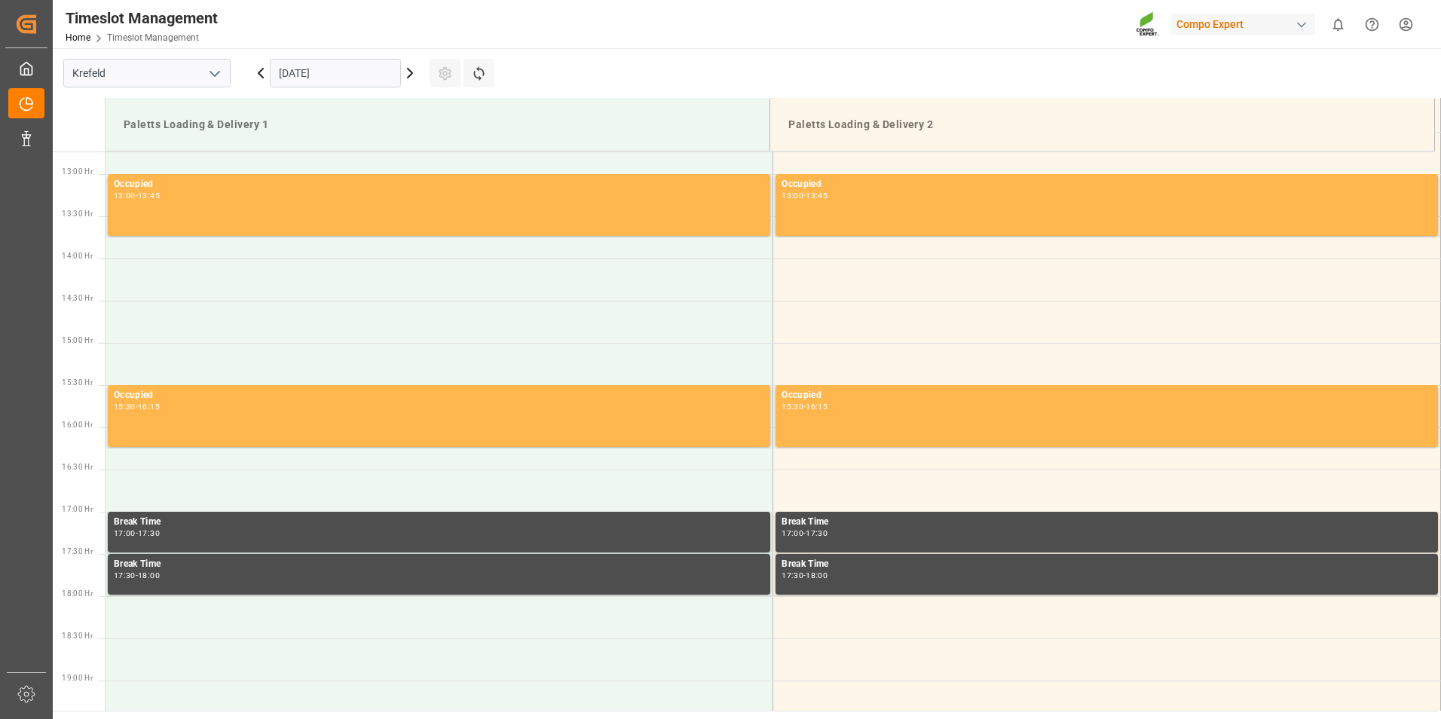
click at [410, 77] on icon at bounding box center [410, 73] width 18 height 18
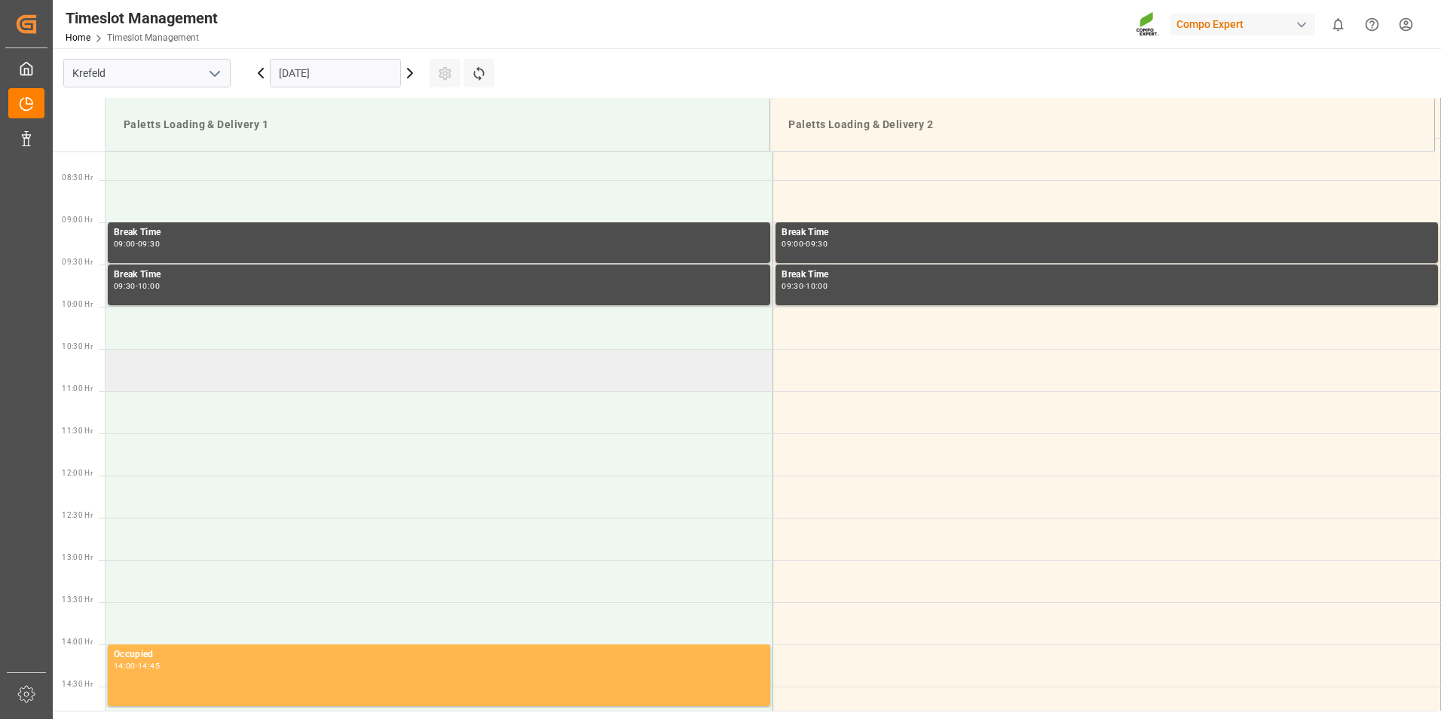
scroll to position [786, 0]
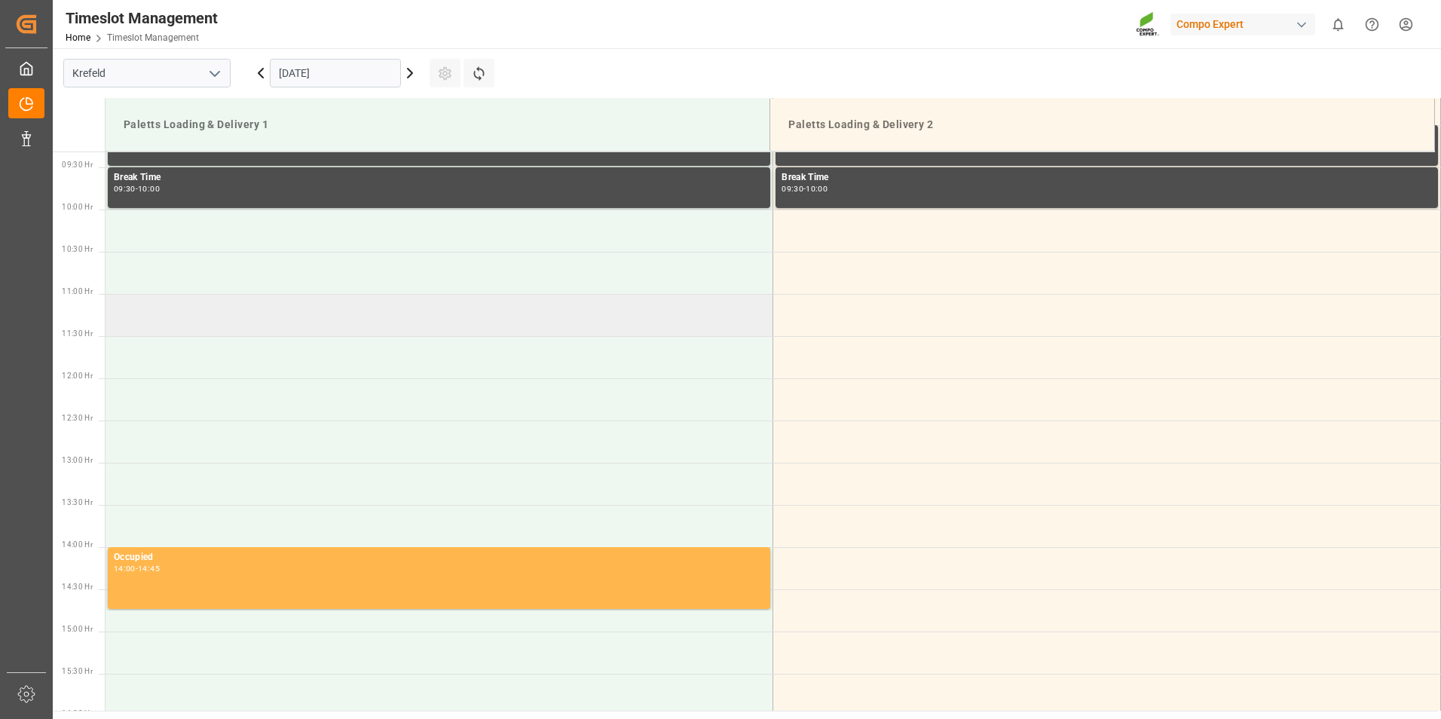
click at [320, 317] on td at bounding box center [440, 315] width 668 height 42
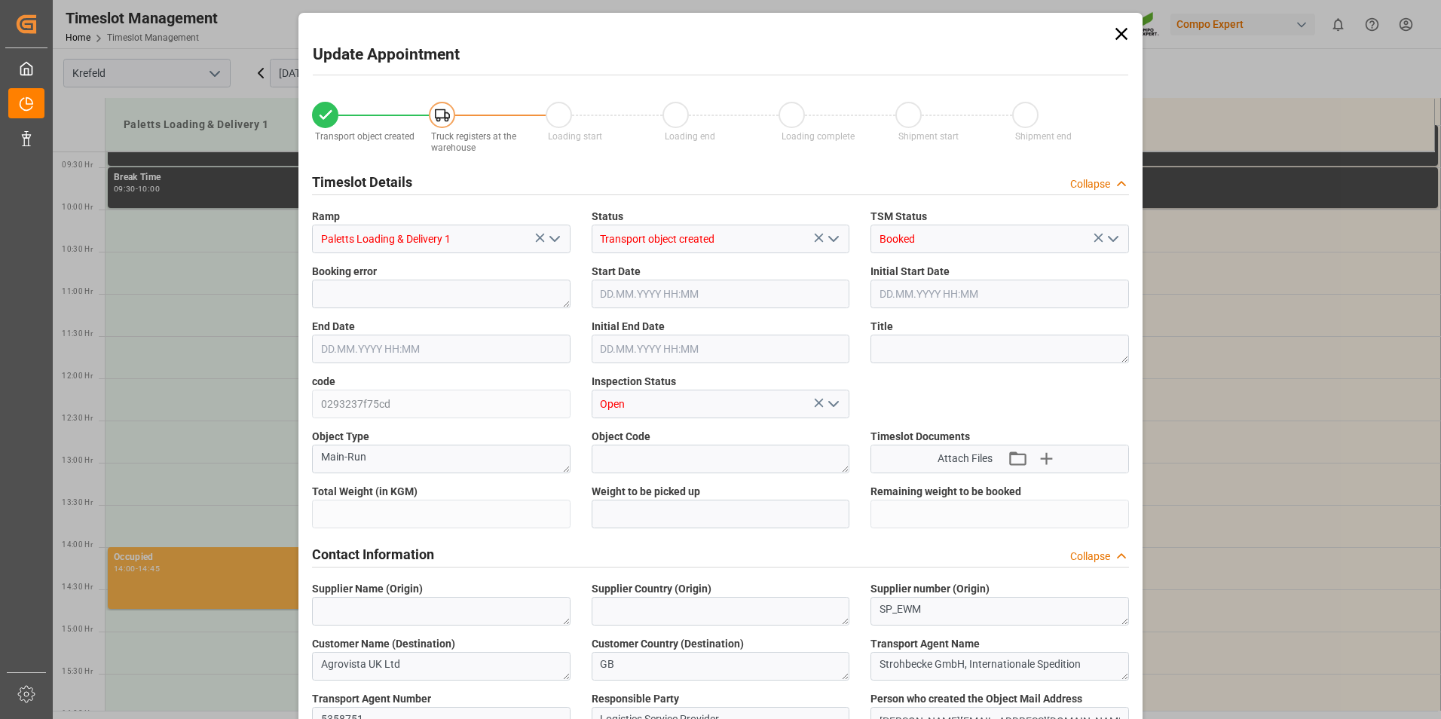
type input "22733.4"
type input "0"
type input "15.10.2025 11:00"
type input "15.10.2025 11:30"
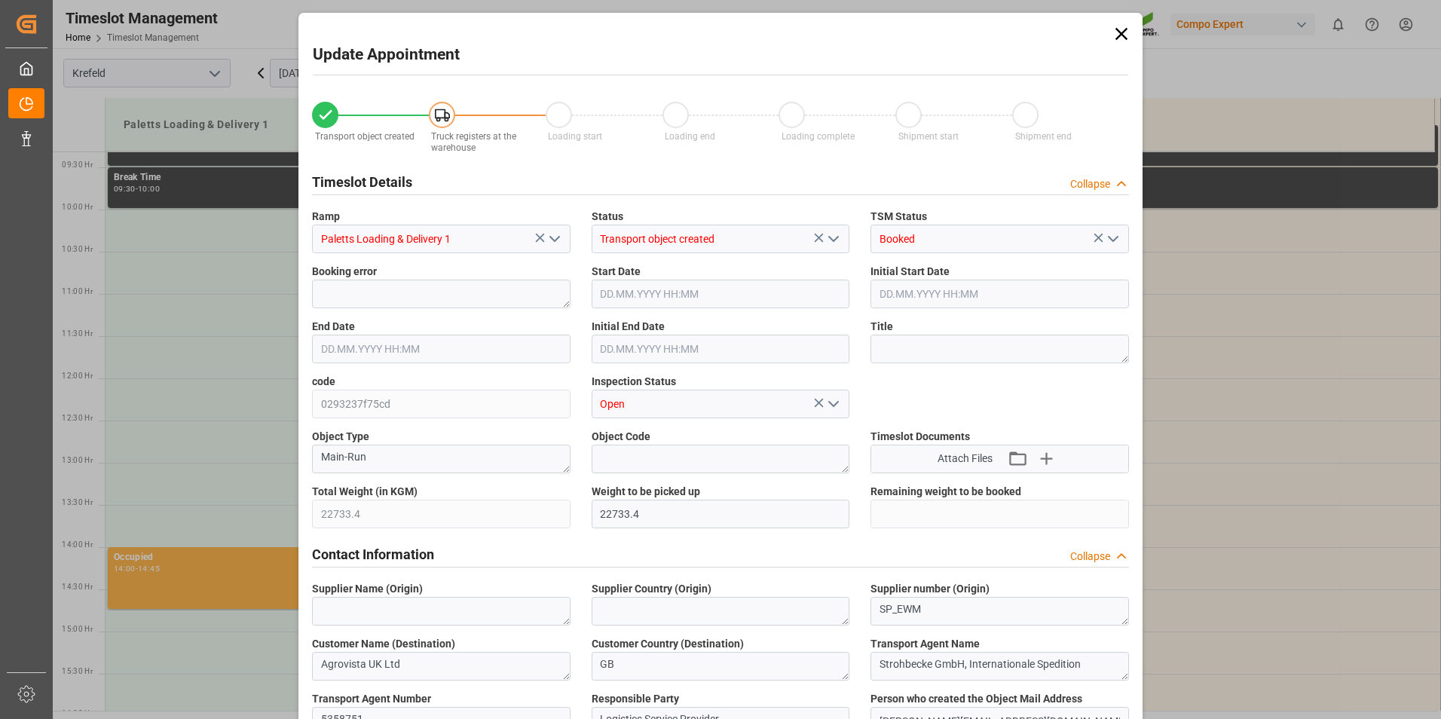
type input "10.10.2025 09:56"
type input "13.10.2025 11:58"
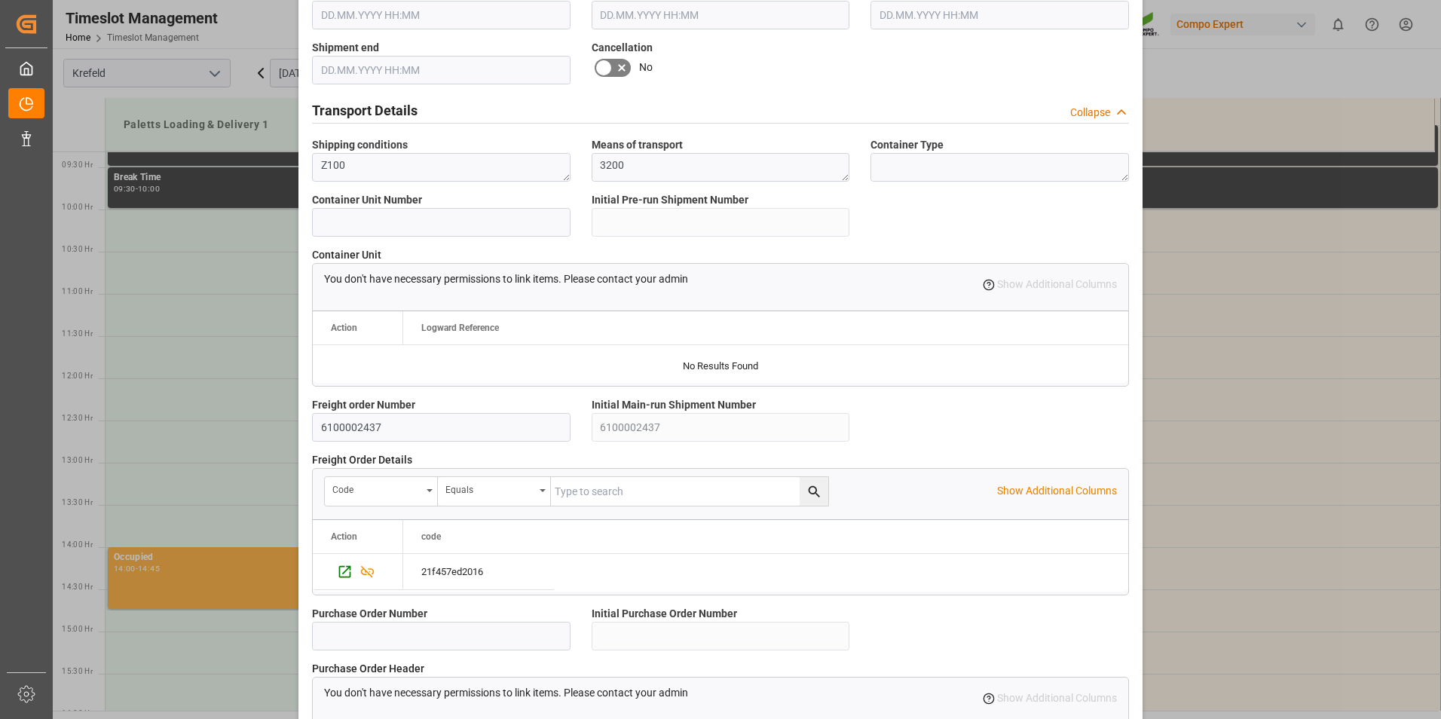
scroll to position [1265, 0]
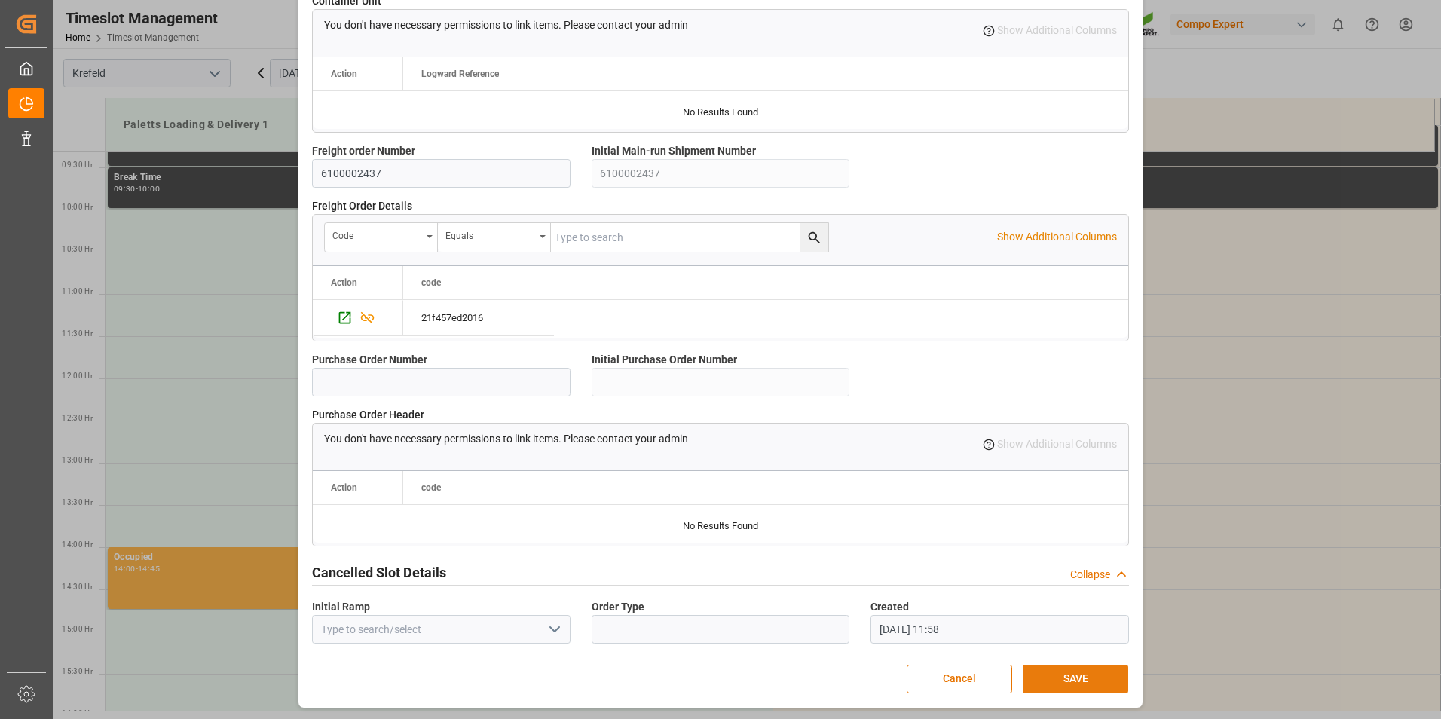
click at [1062, 678] on button "SAVE" at bounding box center [1076, 679] width 106 height 29
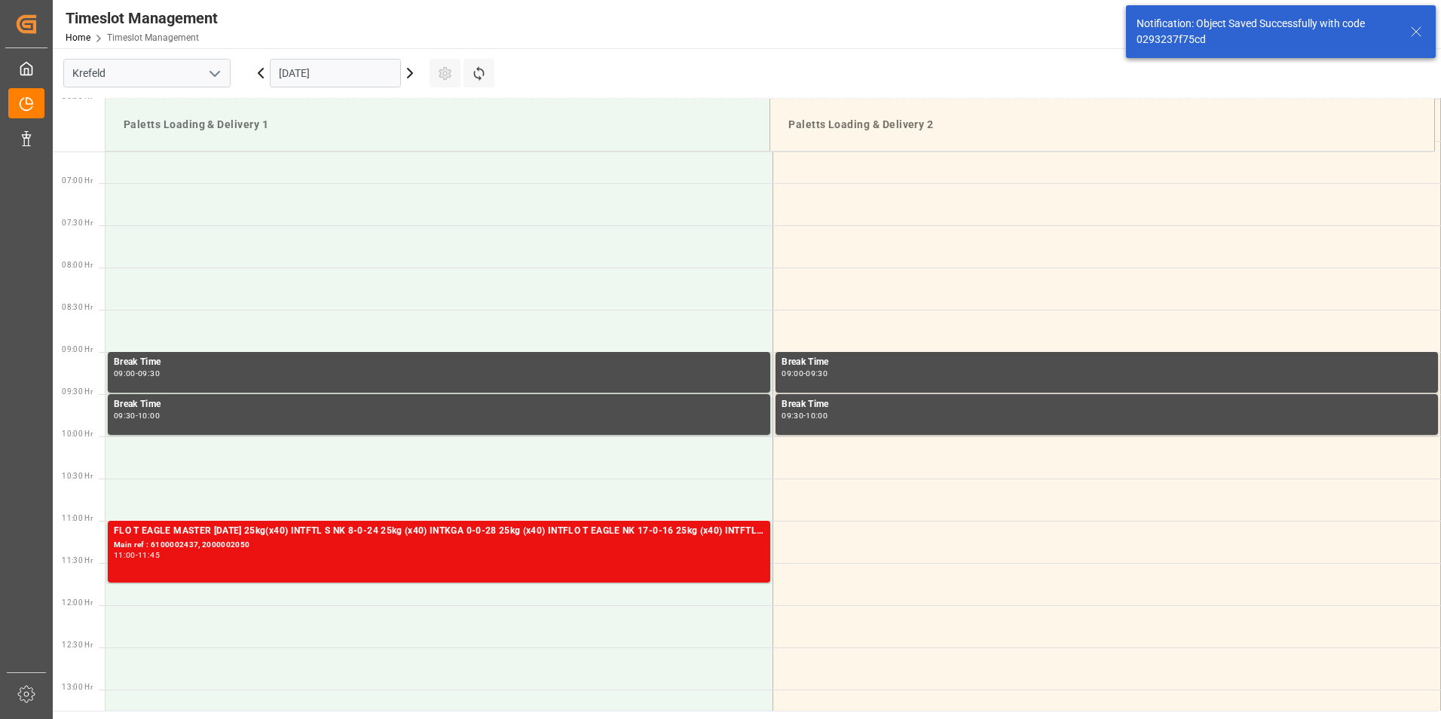
scroll to position [835, 0]
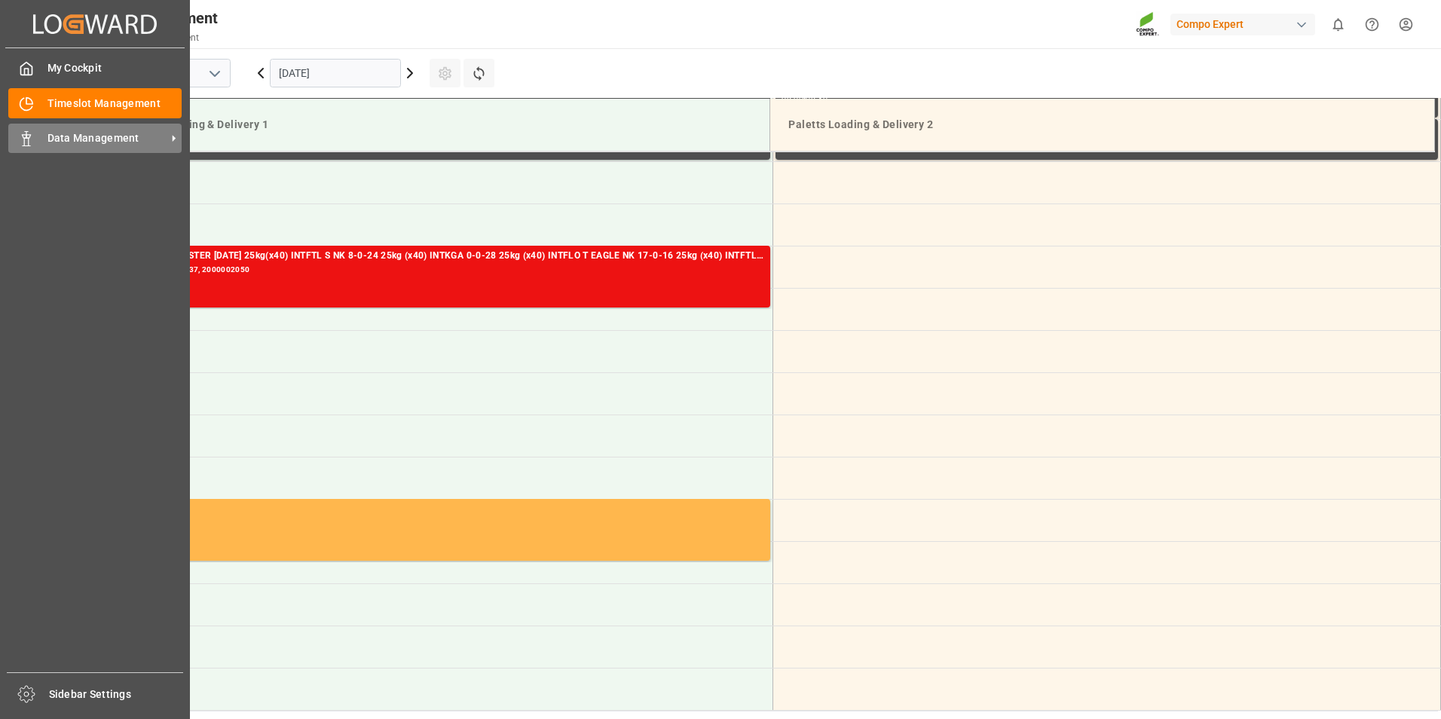
click at [77, 137] on span "Data Management" at bounding box center [106, 138] width 119 height 16
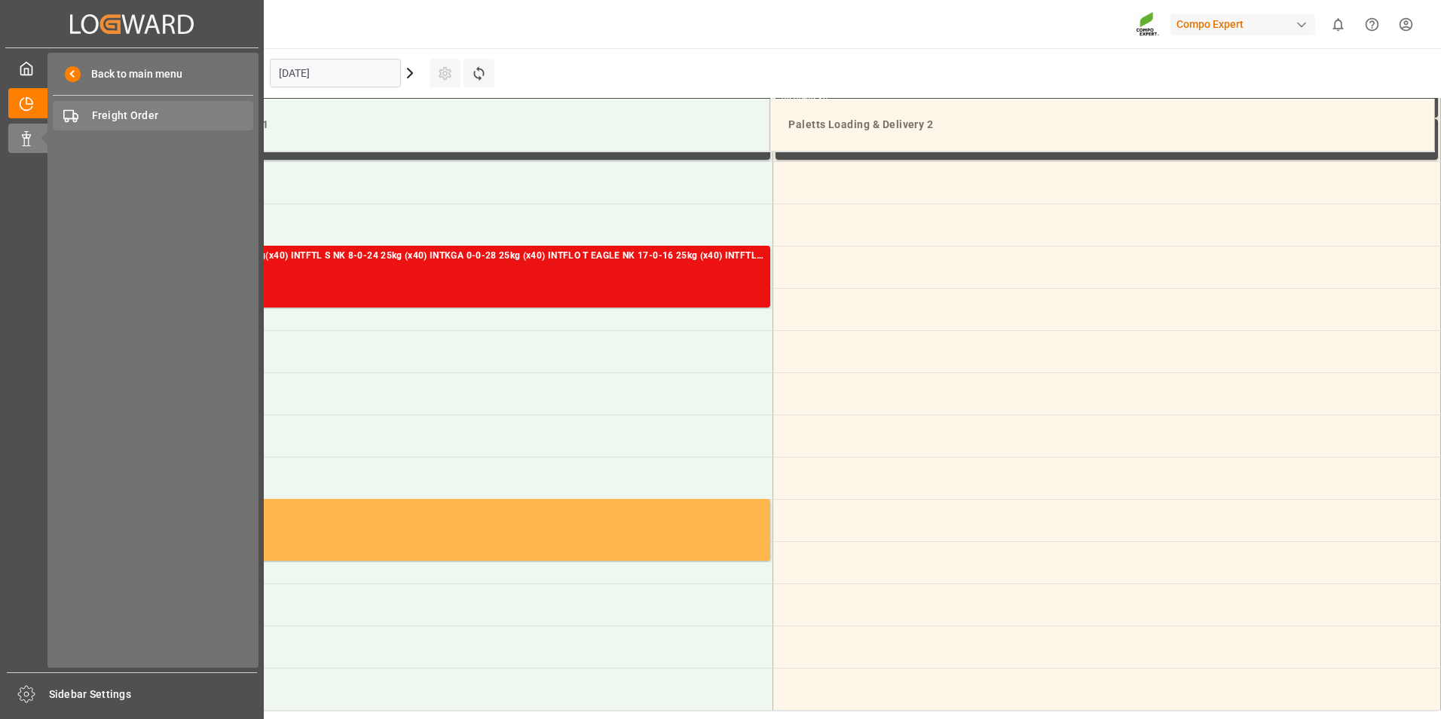
click at [167, 108] on span "Freight Order" at bounding box center [173, 116] width 162 height 16
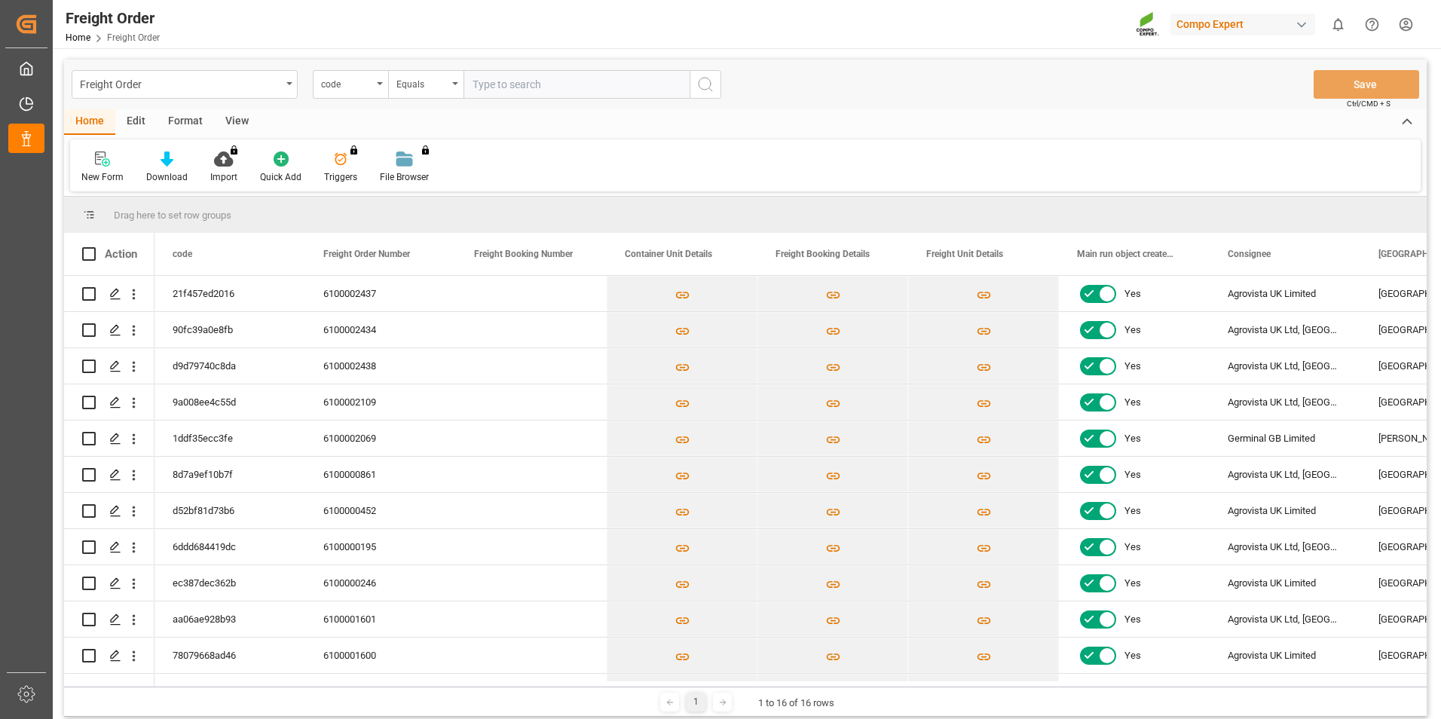
click at [508, 25] on div "Freight Order Home Freight Order Compo Expert 0 Notifications Only show unread …" at bounding box center [741, 24] width 1399 height 48
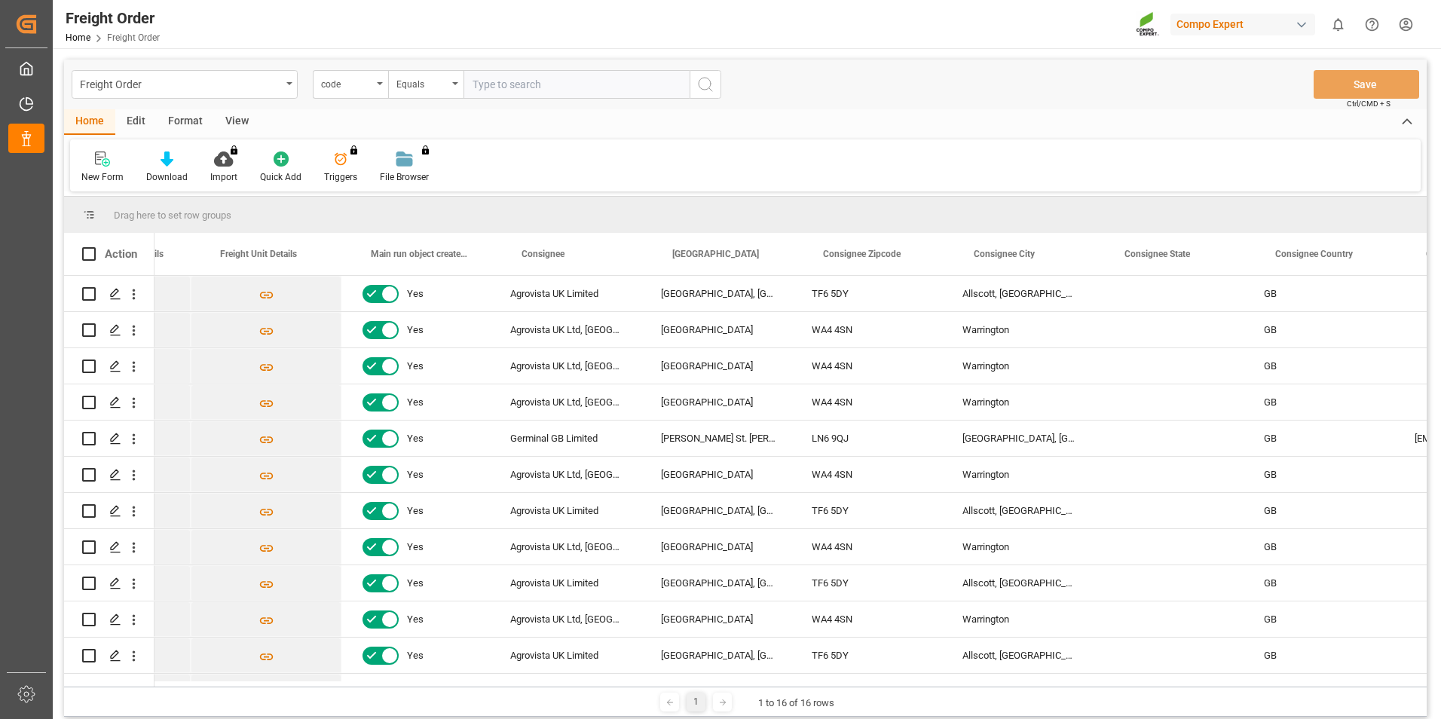
scroll to position [0, 620]
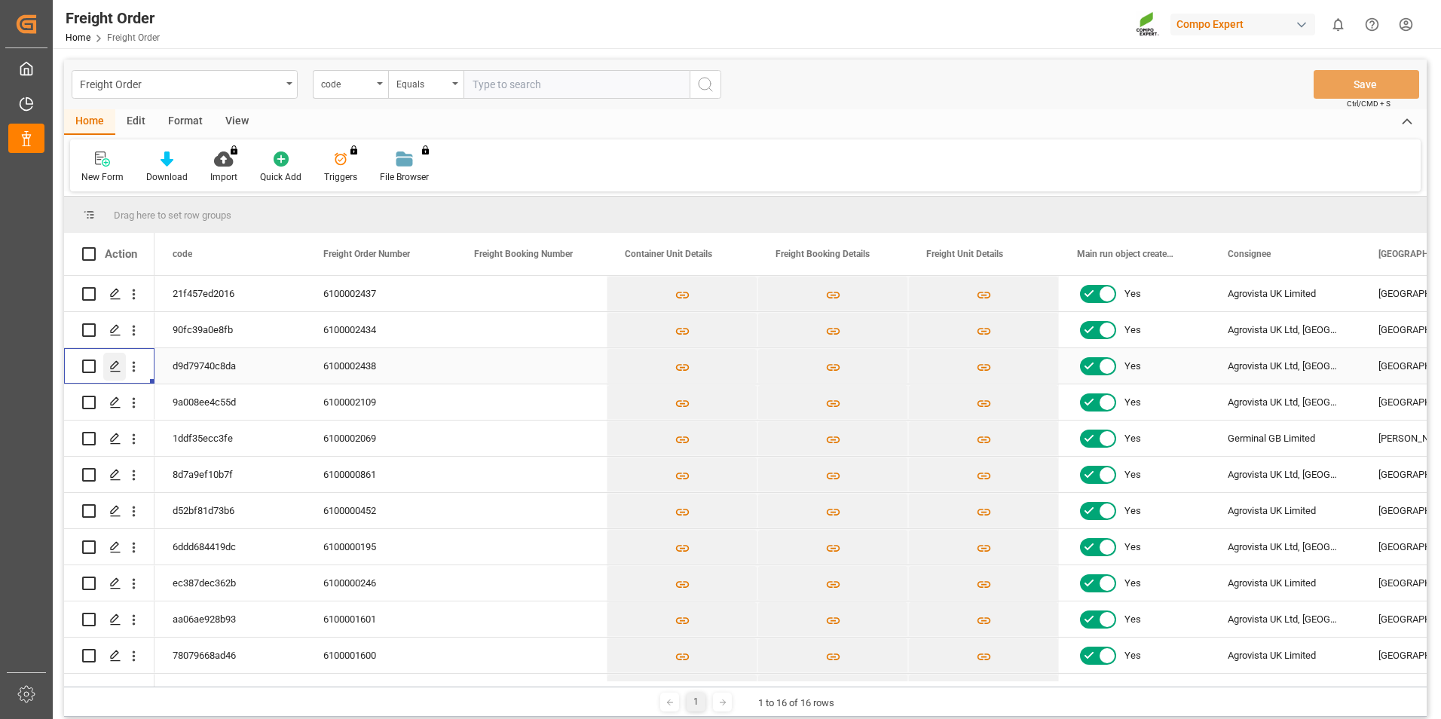
click at [117, 371] on icon "Press SPACE to select this row." at bounding box center [115, 366] width 12 height 12
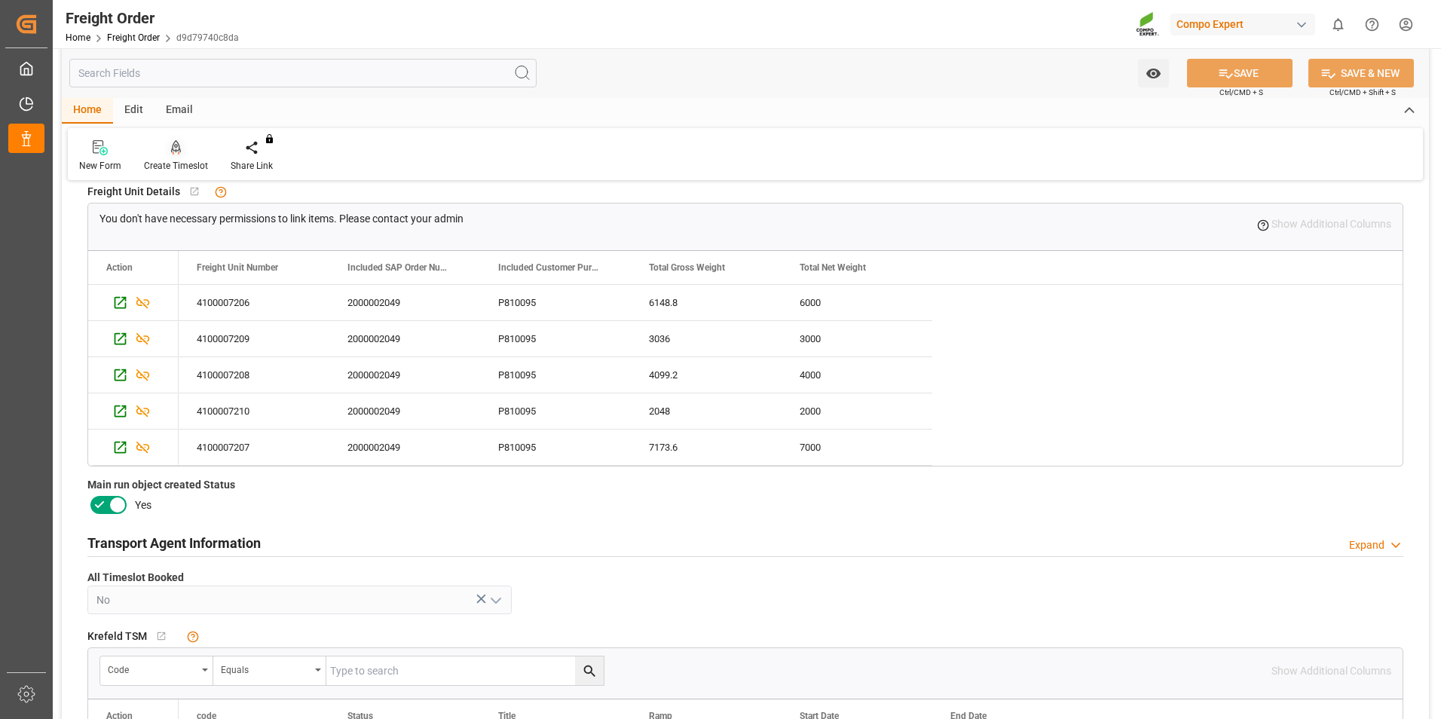
click at [187, 151] on div at bounding box center [176, 147] width 64 height 16
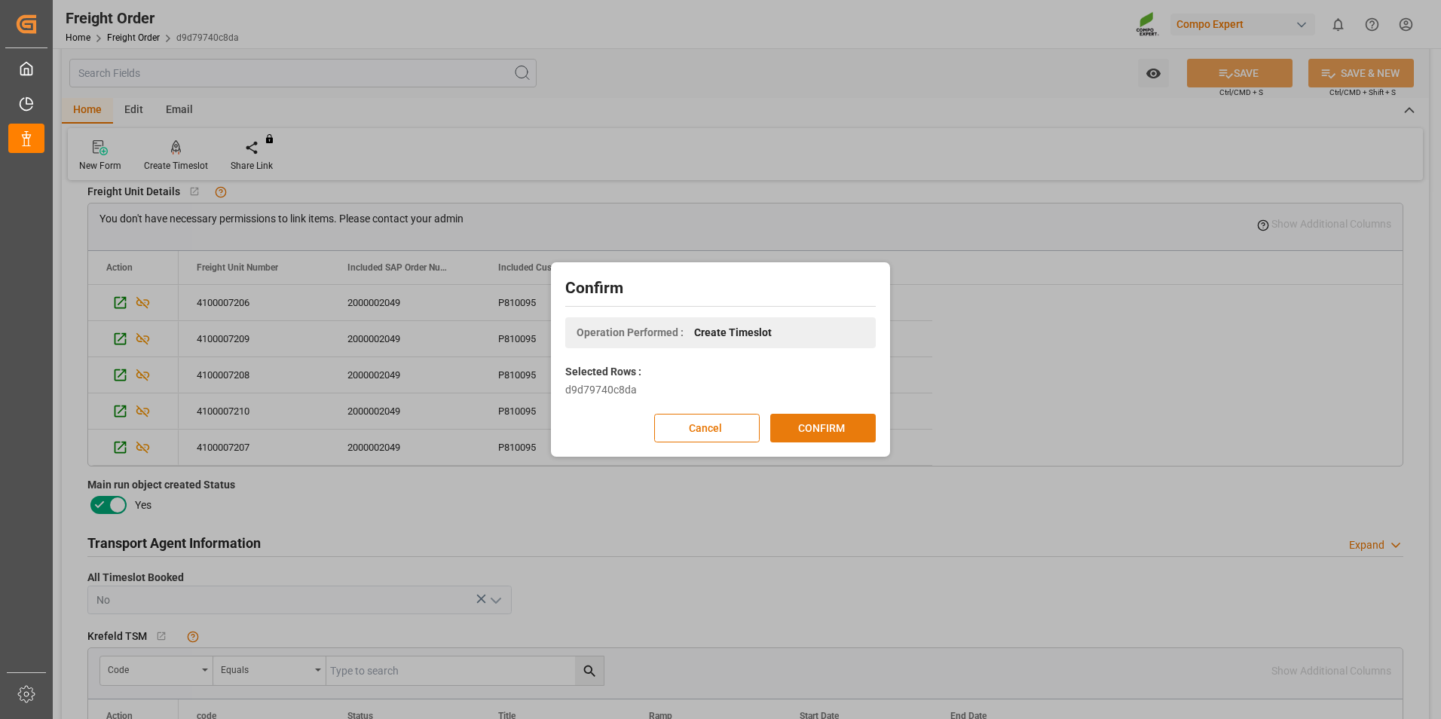
click at [785, 421] on button "CONFIRM" at bounding box center [823, 428] width 106 height 29
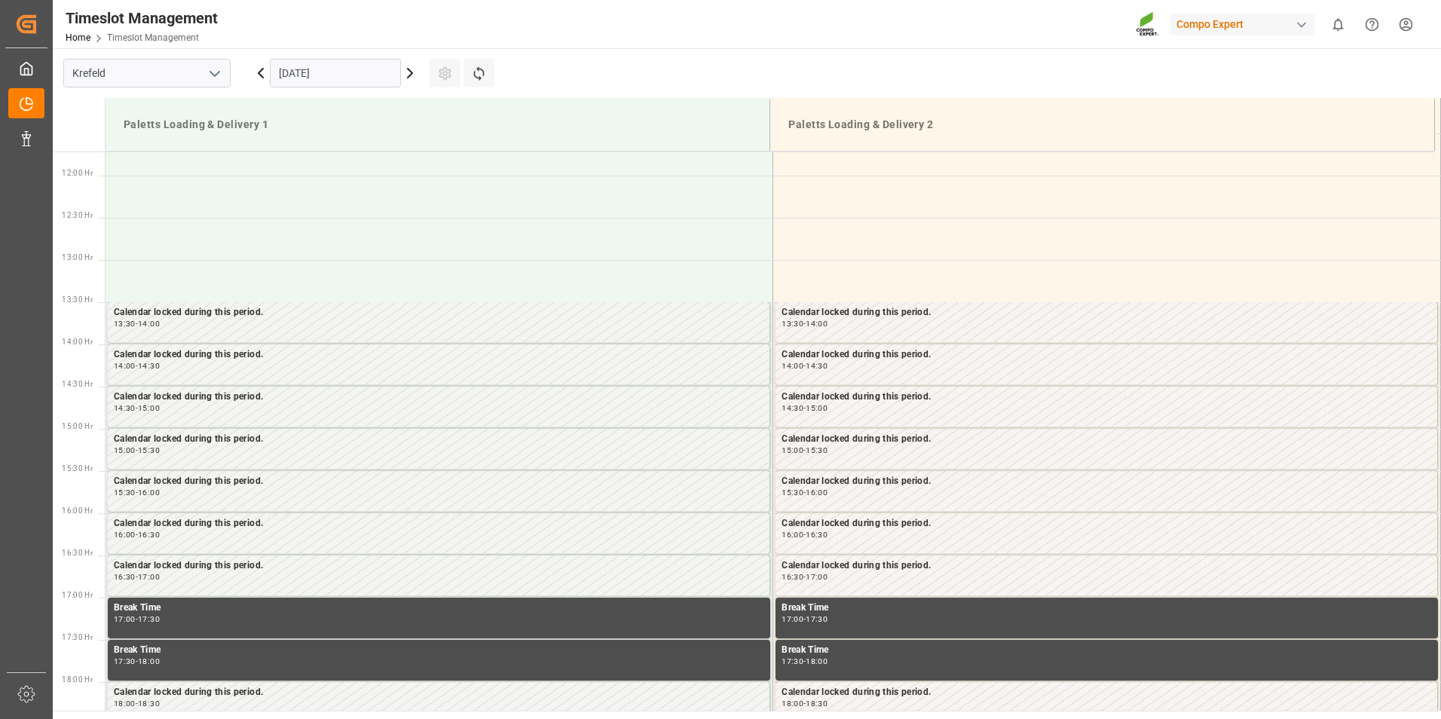
scroll to position [1088, 0]
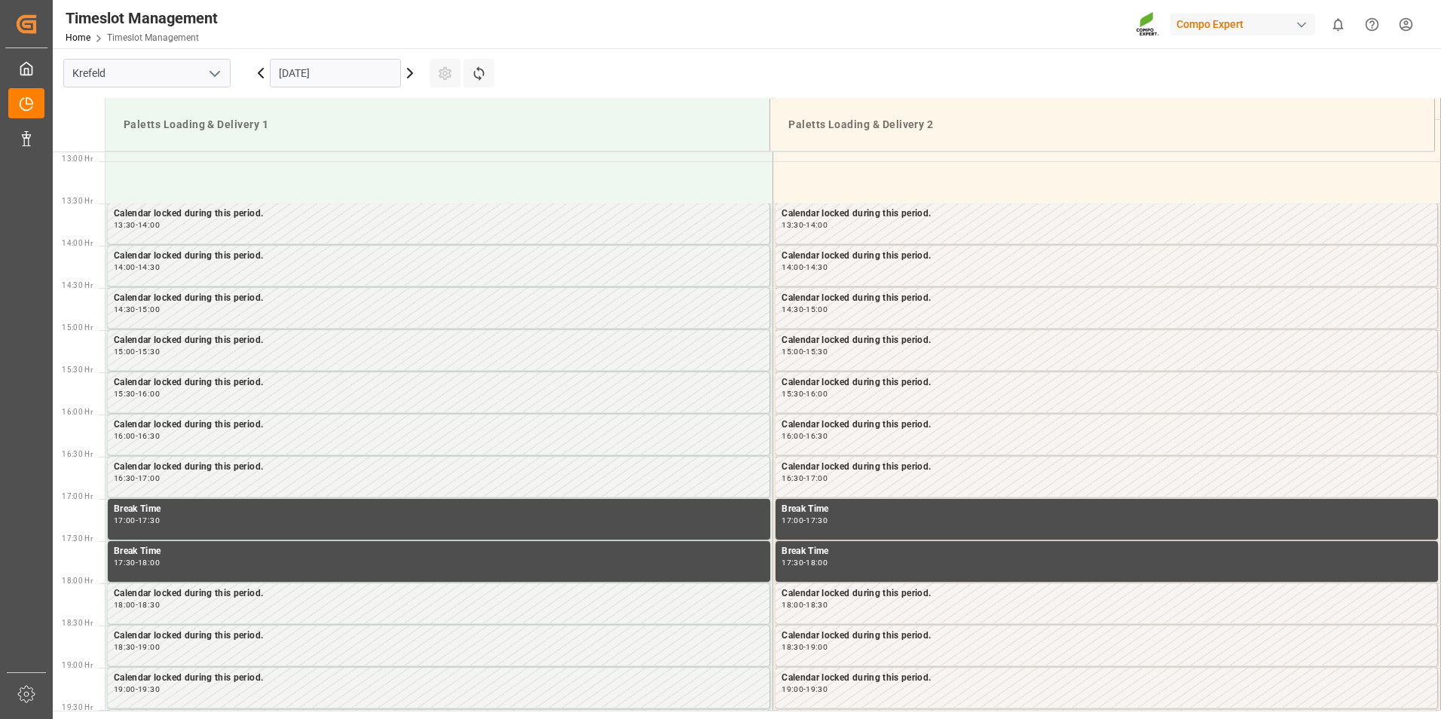
click at [414, 73] on icon at bounding box center [410, 73] width 18 height 18
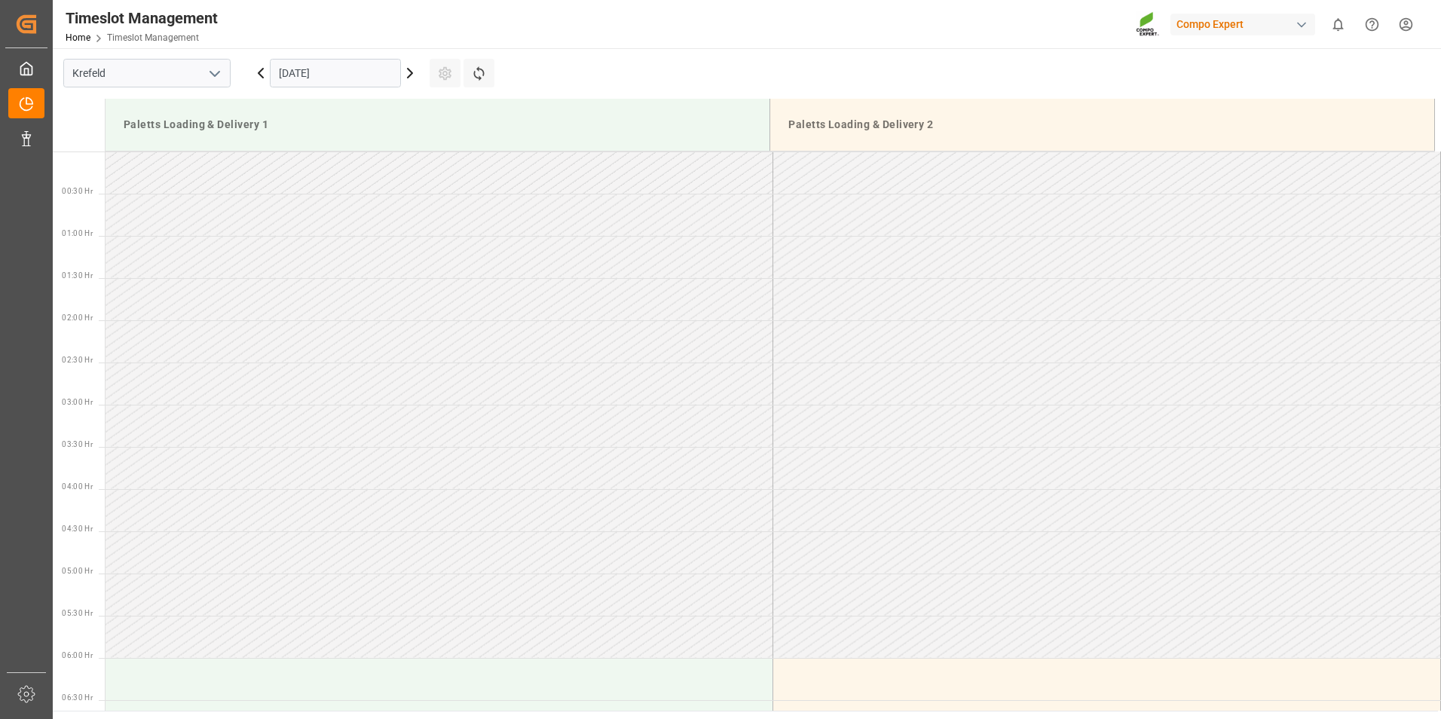
scroll to position [495, 0]
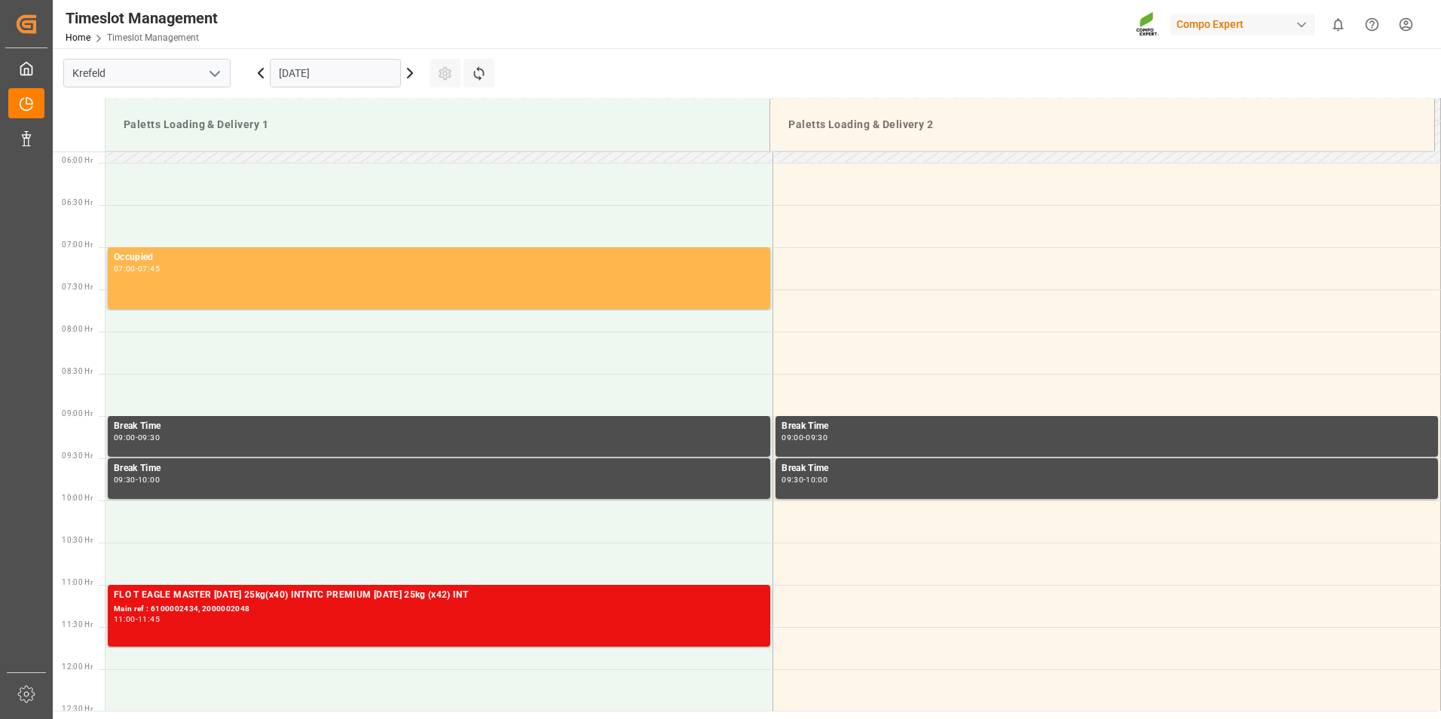
click at [414, 75] on icon at bounding box center [410, 73] width 18 height 18
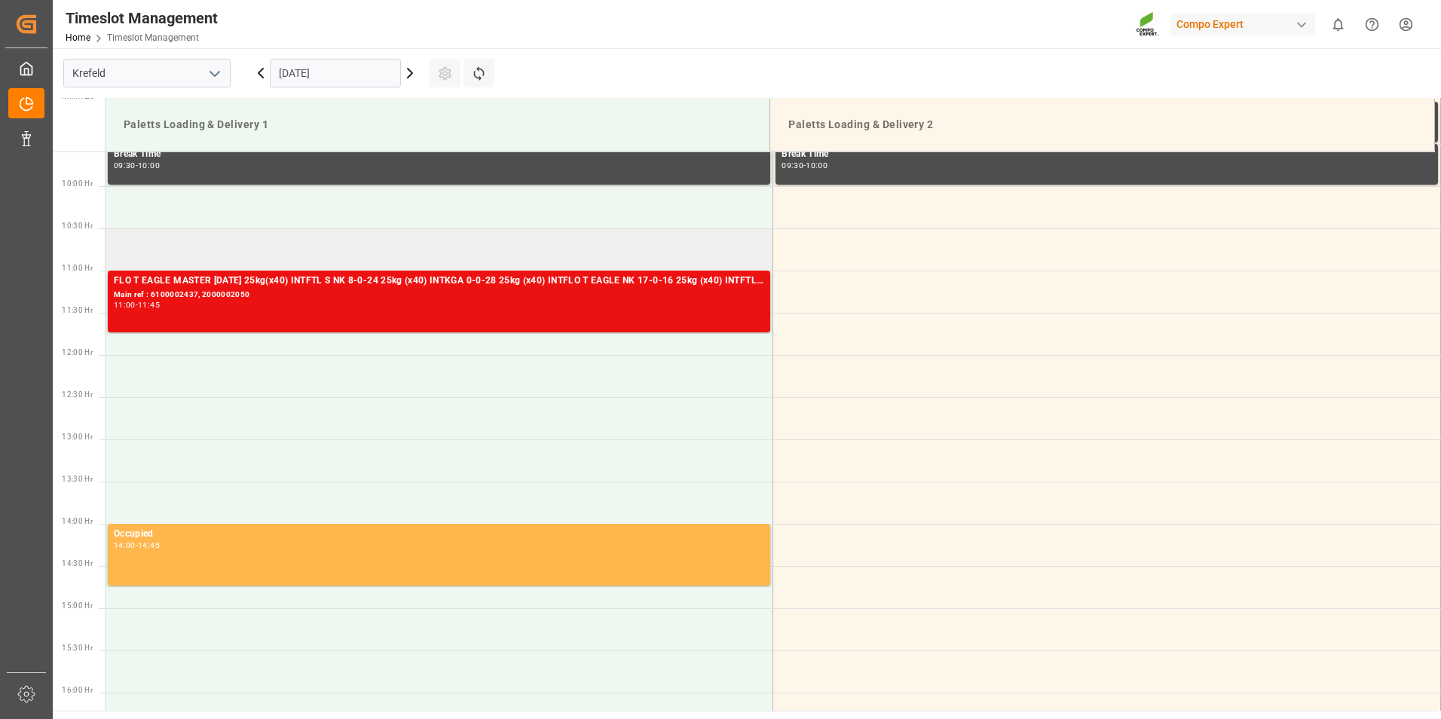
scroll to position [786, 0]
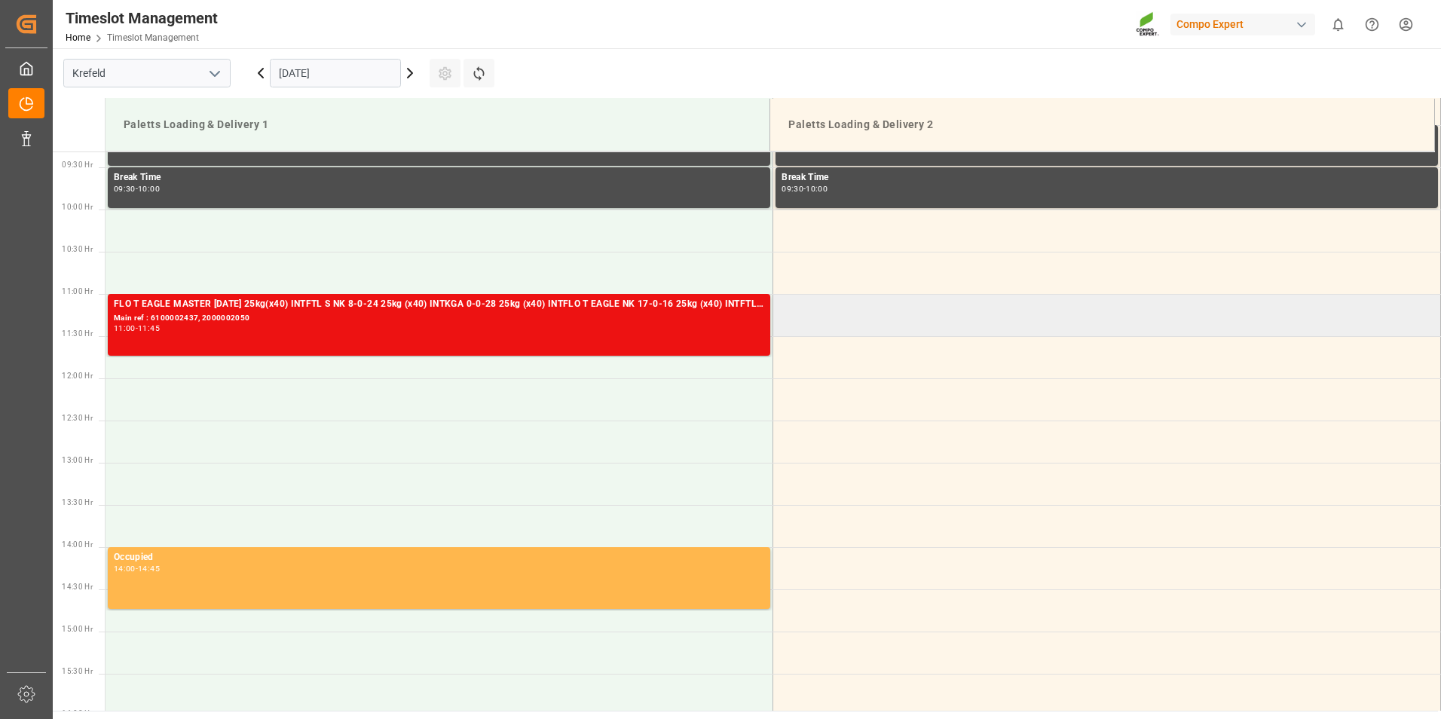
click at [860, 313] on td at bounding box center [1108, 315] width 668 height 42
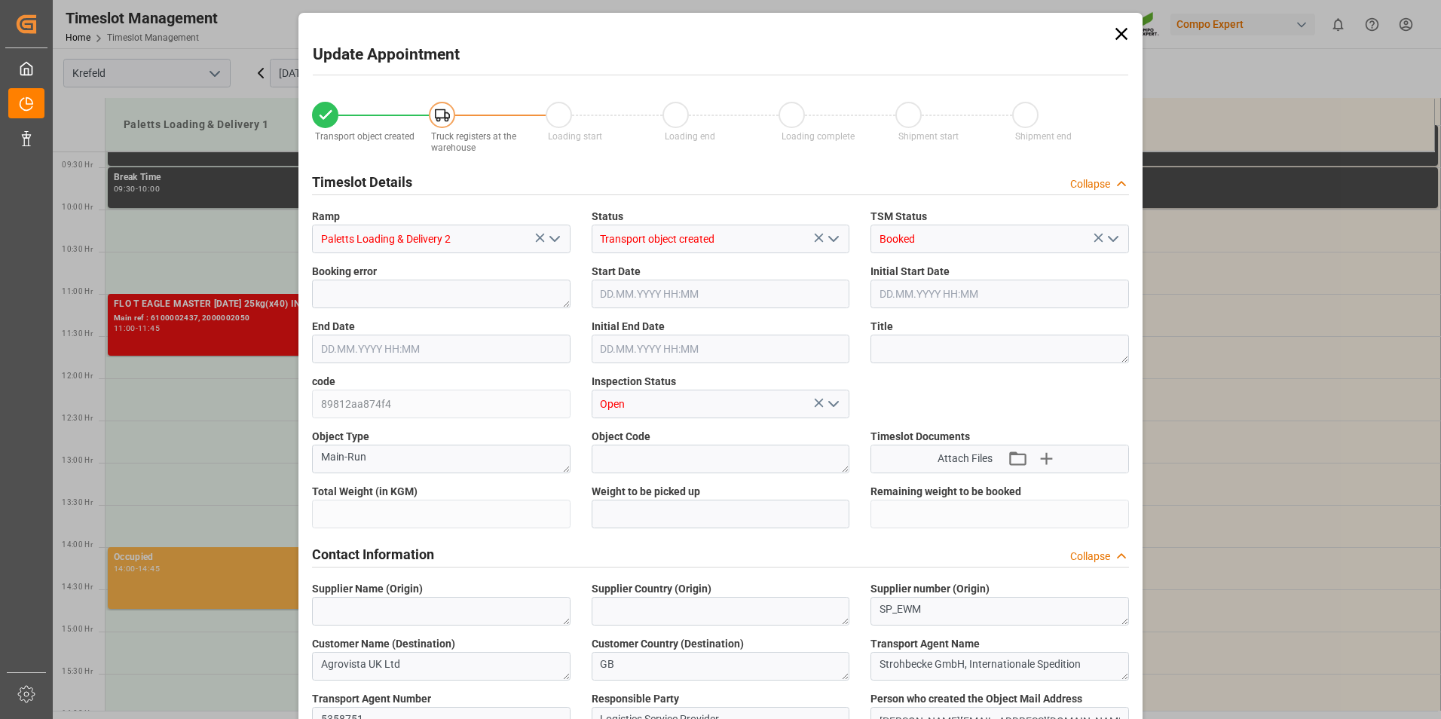
type input "22505.6"
type input "0"
type input "[DATE] 11:00"
type input "[DATE] 11:30"
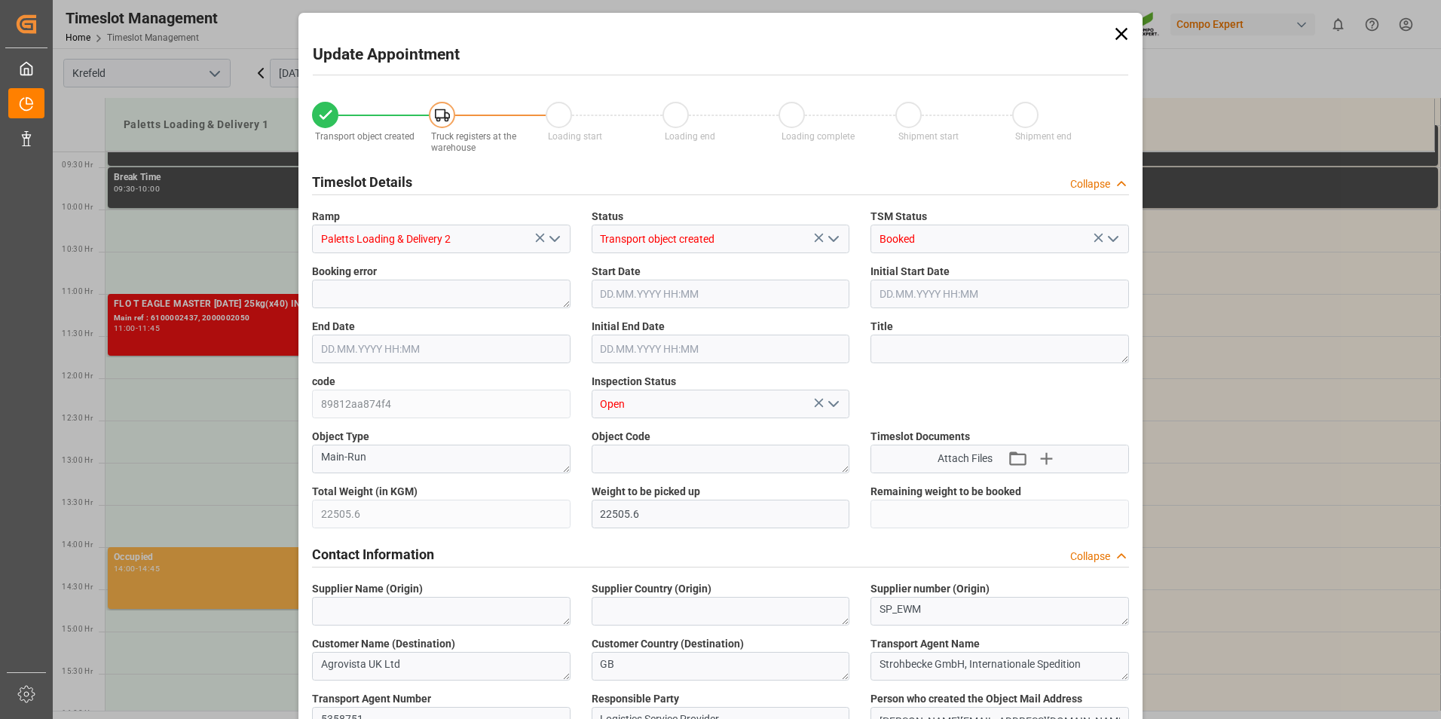
type input "[DATE] 10:13"
type input "[DATE] 12:00"
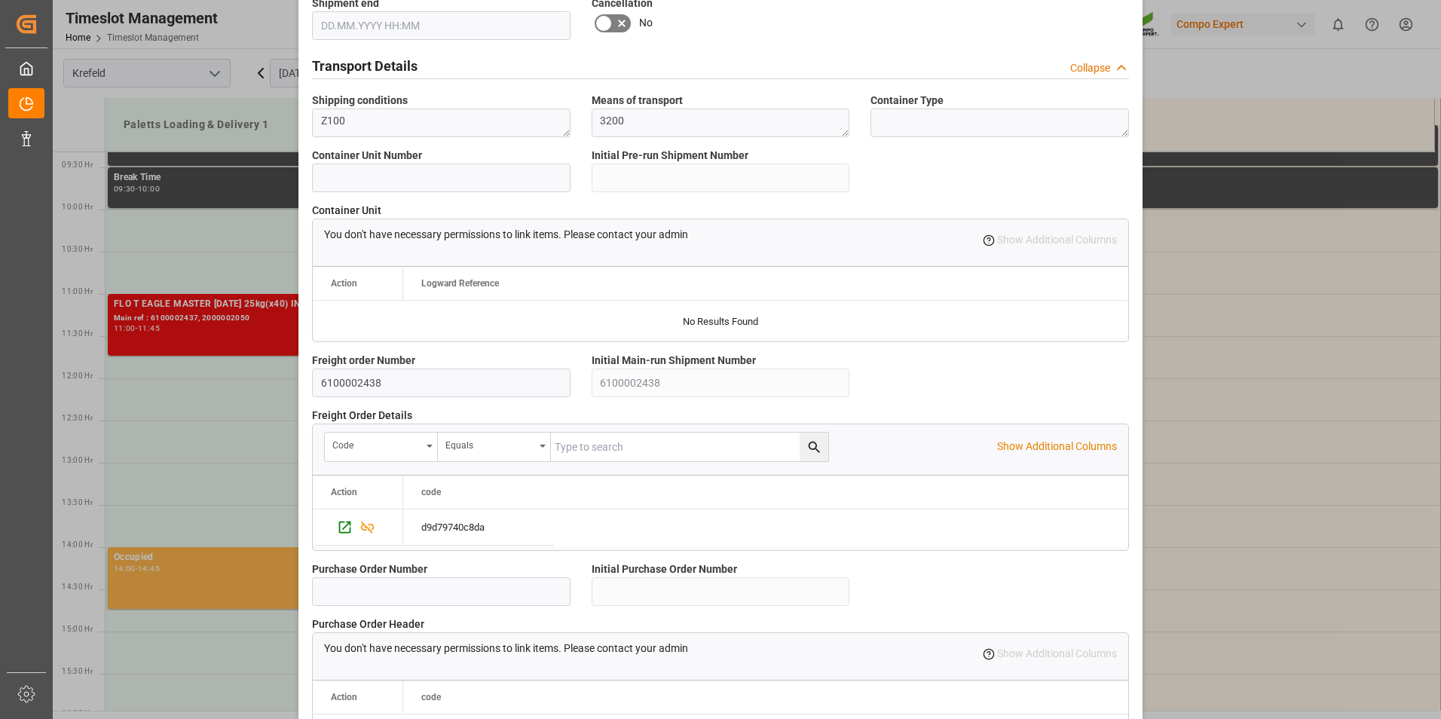
scroll to position [1265, 0]
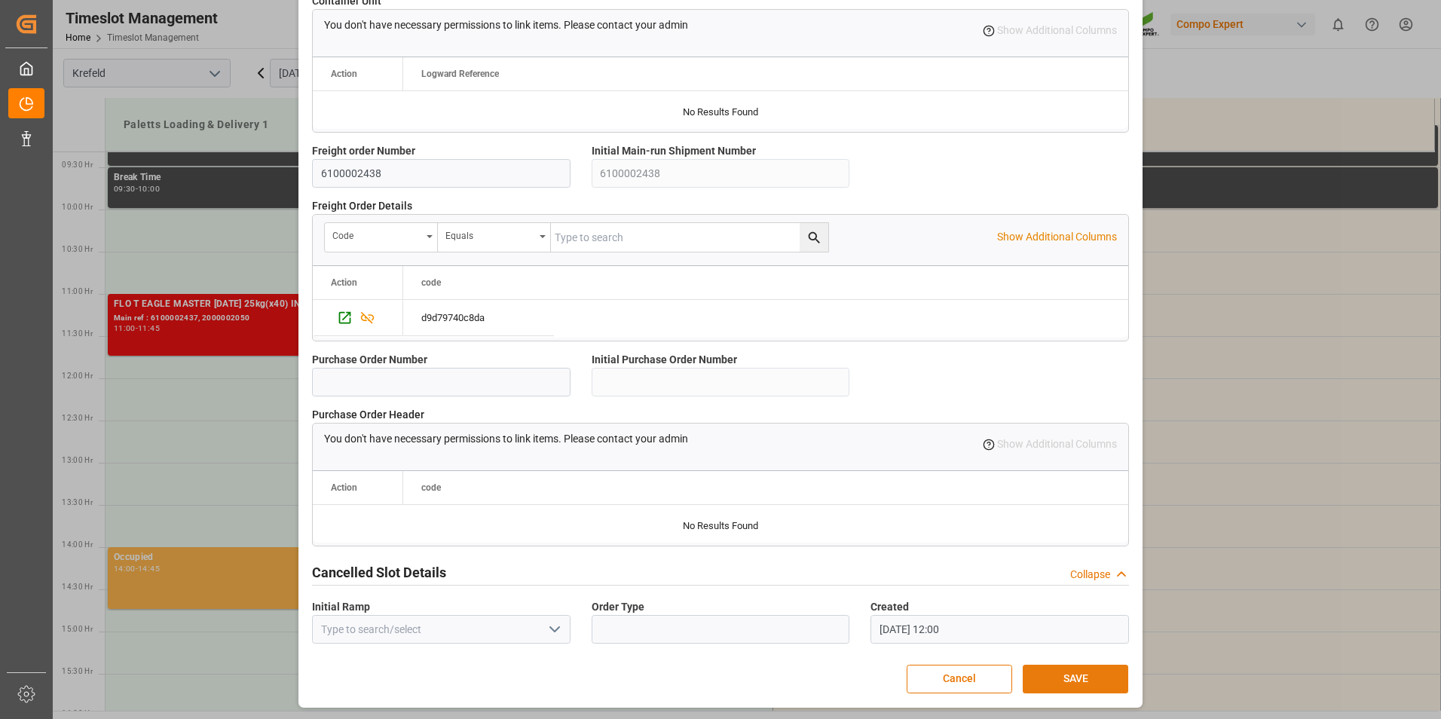
click at [1066, 680] on button "SAVE" at bounding box center [1076, 679] width 106 height 29
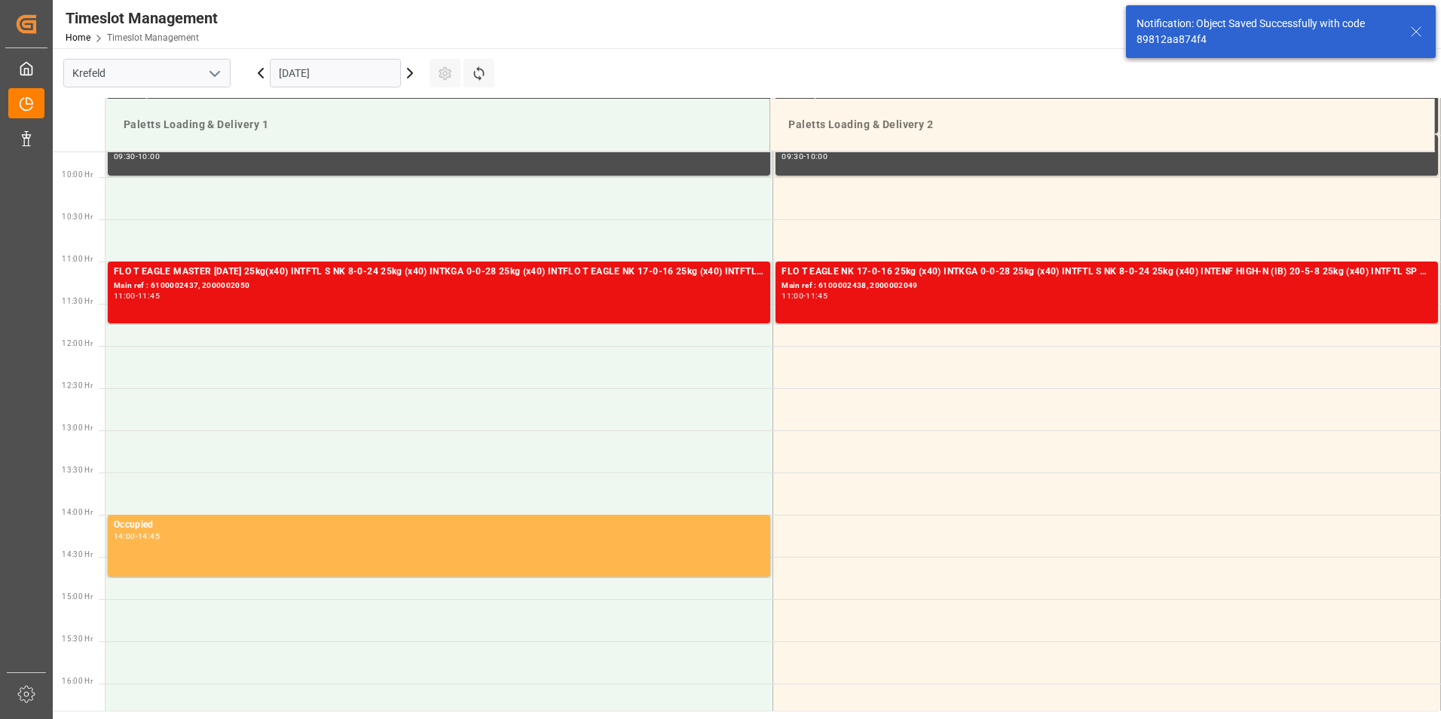
scroll to position [835, 0]
